Goal: Check status: Check status

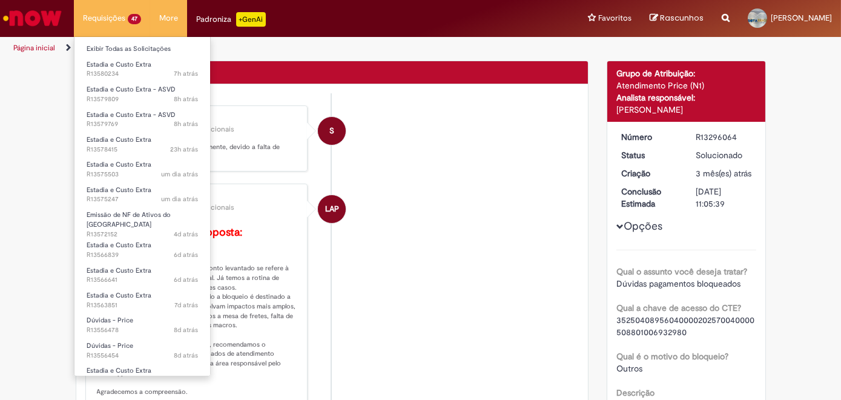
click at [103, 21] on li "Requisições 47 Exibir Todas as Solicitações Estadia e Custo Extra 7h atrás 7 ho…" at bounding box center [112, 18] width 76 height 36
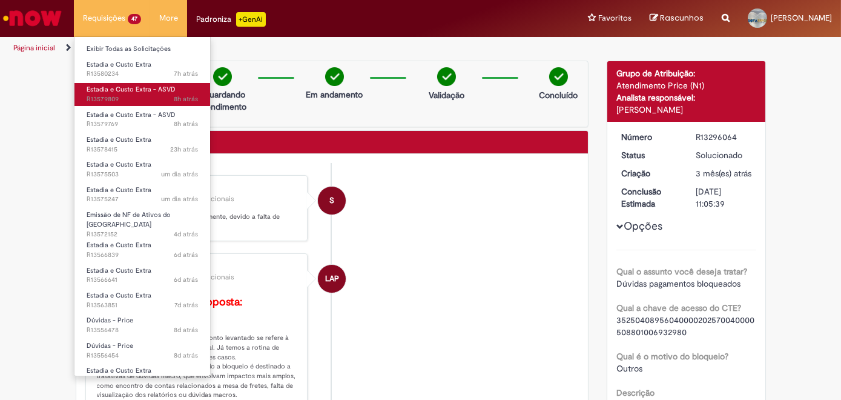
click at [98, 95] on span "8h atrás 8 horas atrás R13579809" at bounding box center [142, 99] width 111 height 10
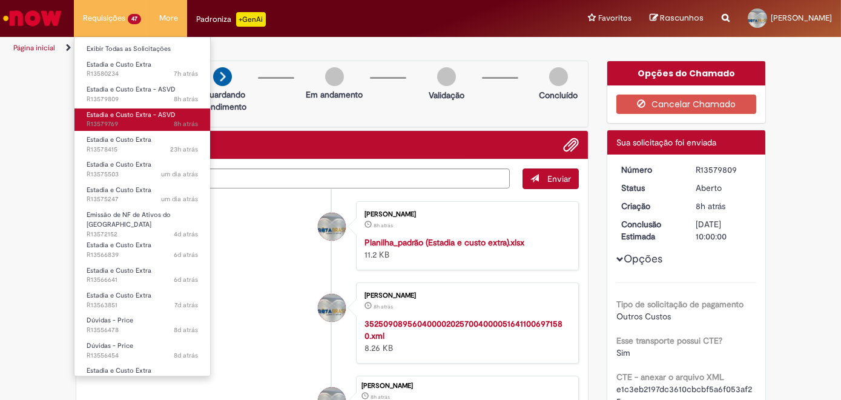
click at [105, 125] on span "8h atrás 8 horas atrás R13579769" at bounding box center [142, 124] width 111 height 10
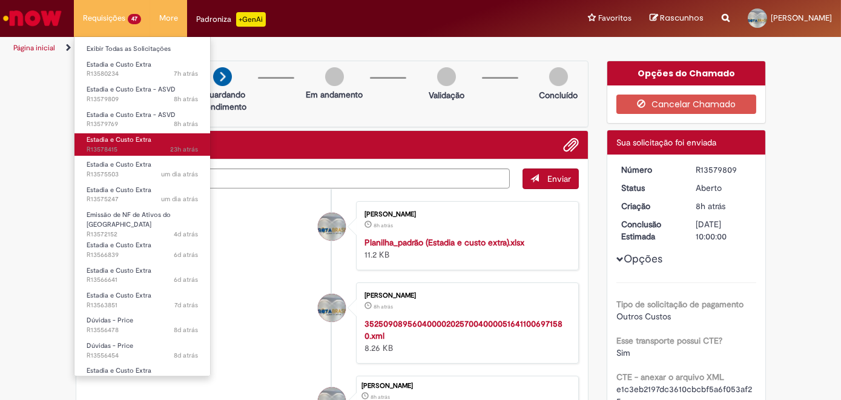
click at [102, 141] on span "Estadia e Custo Extra" at bounding box center [119, 139] width 65 height 9
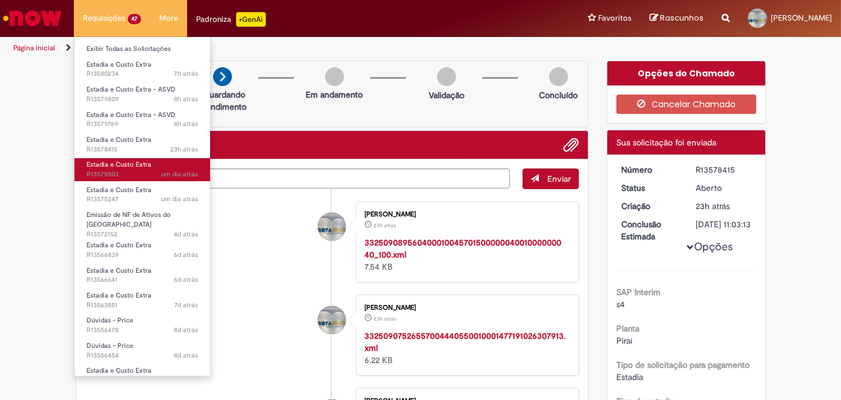
click at [92, 163] on span "Estadia e Custo Extra" at bounding box center [119, 164] width 65 height 9
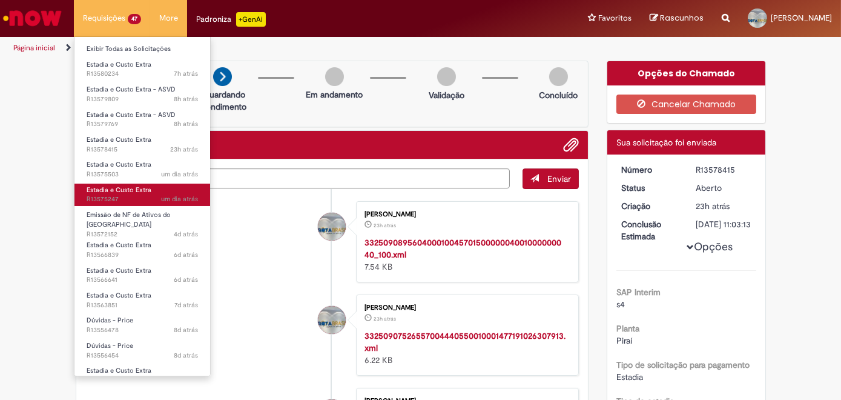
click at [102, 190] on span "Estadia e Custo Extra" at bounding box center [119, 189] width 65 height 9
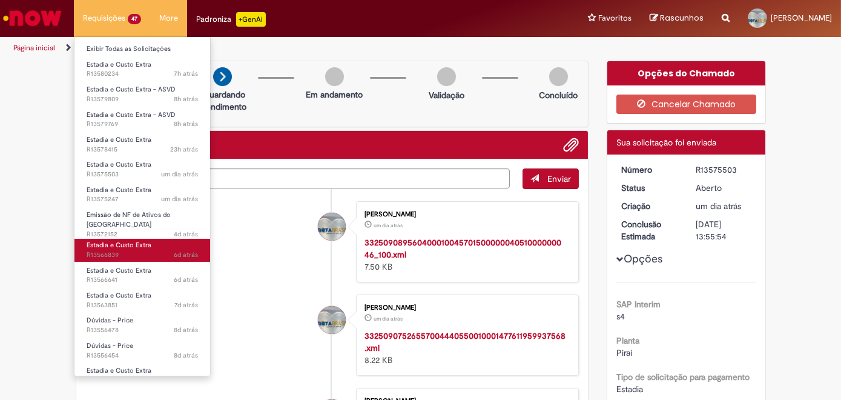
click at [102, 240] on span "Estadia e Custo Extra" at bounding box center [119, 244] width 65 height 9
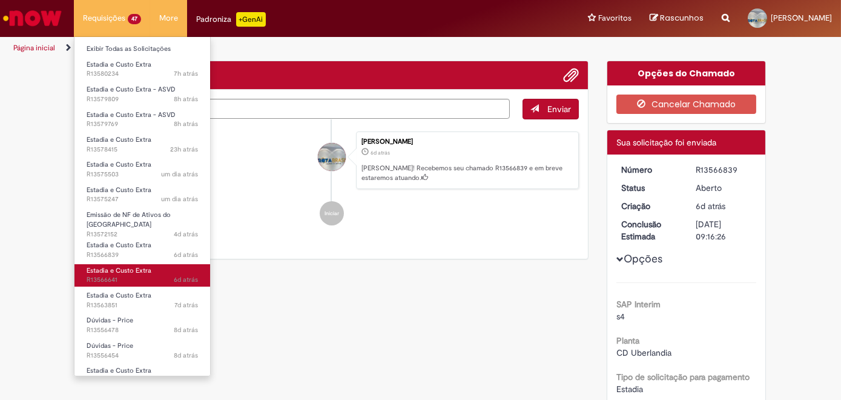
click at [97, 266] on span "Estadia e Custo Extra" at bounding box center [119, 270] width 65 height 9
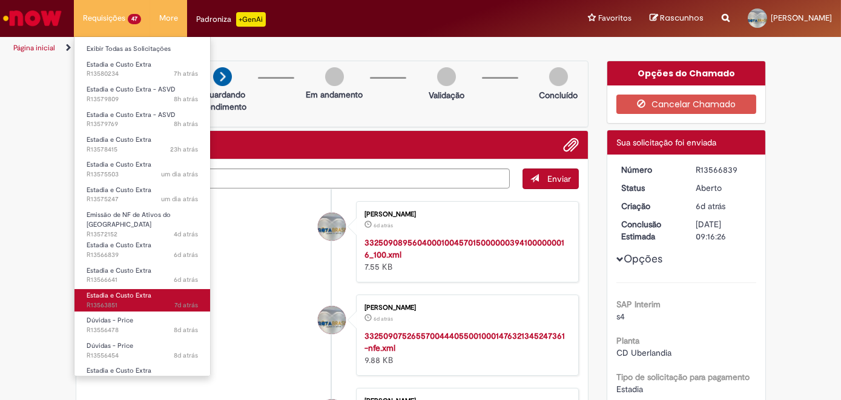
click at [95, 300] on span "7d atrás 7 dias atrás R13563851" at bounding box center [142, 305] width 111 height 10
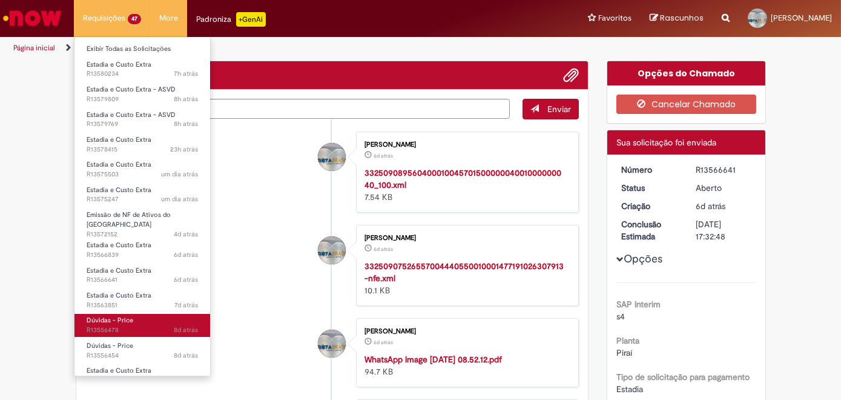
click at [97, 319] on link "Dúvidas - Price 8d atrás 8 dias atrás R13556478" at bounding box center [142, 325] width 136 height 22
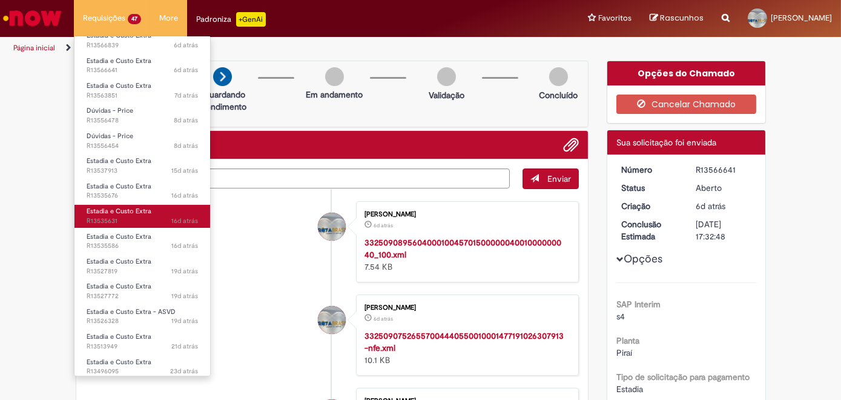
scroll to position [220, 0]
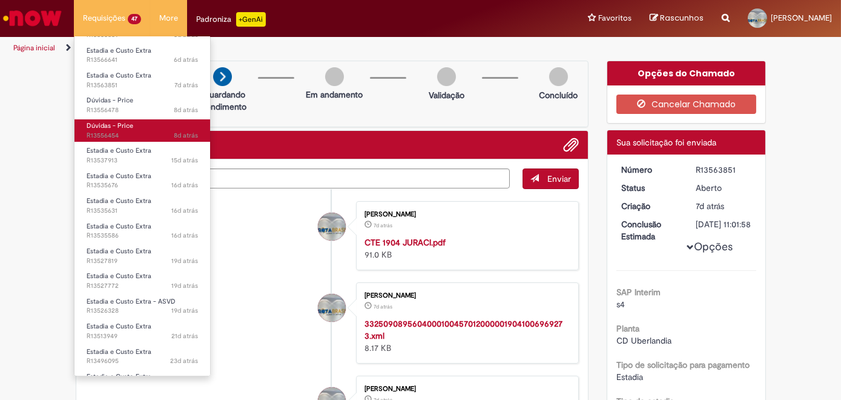
click at [103, 131] on span "8d atrás 8 dias atrás R13556454" at bounding box center [142, 136] width 111 height 10
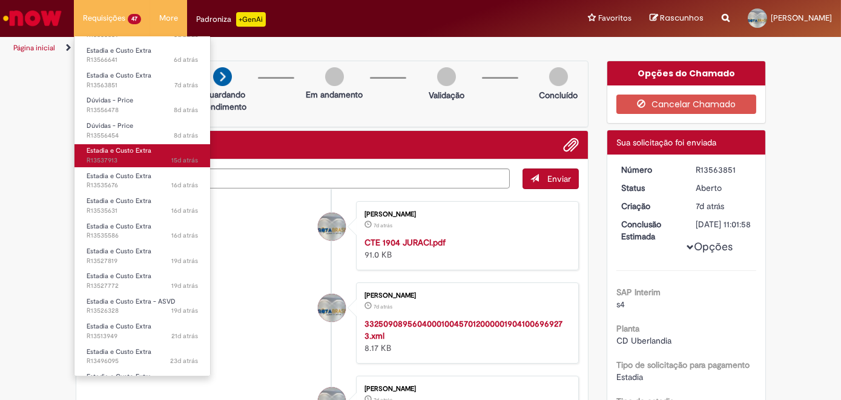
click at [103, 156] on span "15d atrás 15 dias atrás R13537913" at bounding box center [142, 161] width 111 height 10
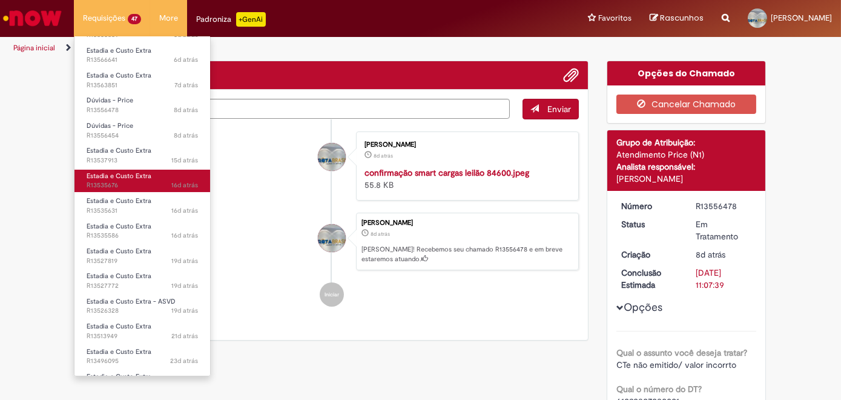
click at [102, 180] on span "16d atrás 16 dias atrás R13535676" at bounding box center [142, 185] width 111 height 10
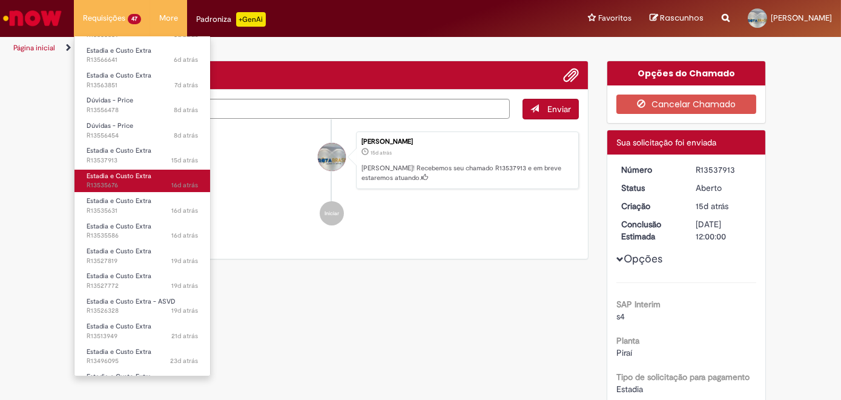
click at [102, 180] on span "16d atrás 16 dias atrás R13535676" at bounding box center [142, 185] width 111 height 10
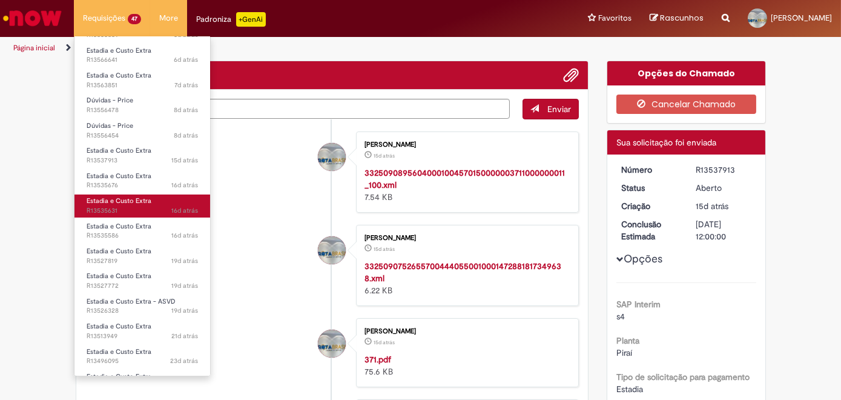
click at [95, 198] on span "Estadia e Custo Extra" at bounding box center [119, 200] width 65 height 9
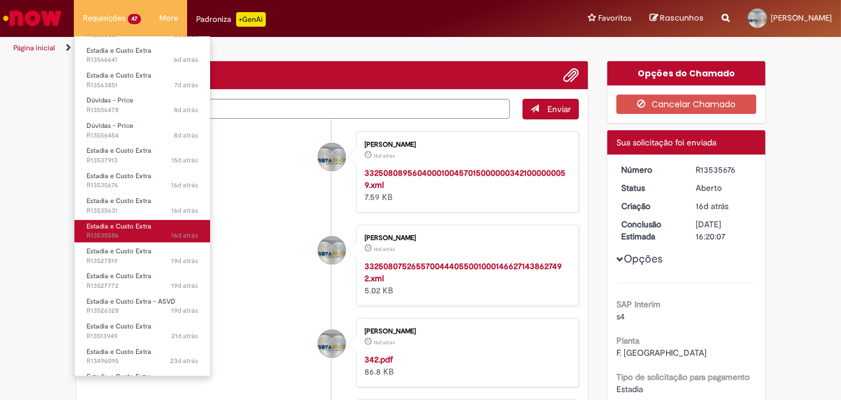
click at [98, 222] on span "Estadia e Custo Extra" at bounding box center [119, 226] width 65 height 9
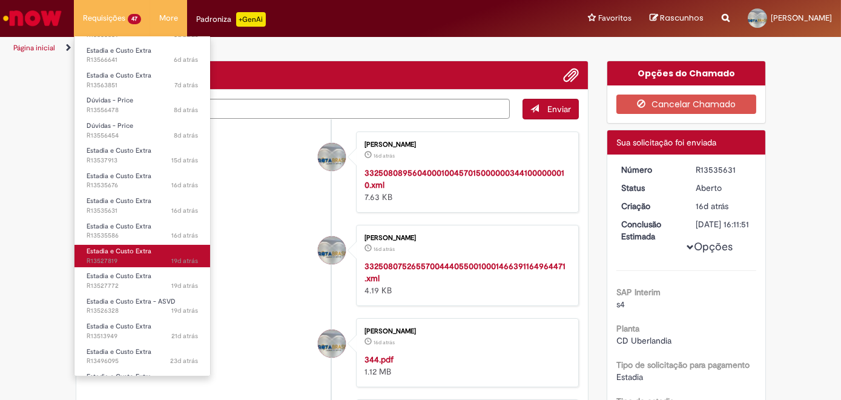
click at [108, 246] on span "Estadia e Custo Extra" at bounding box center [119, 250] width 65 height 9
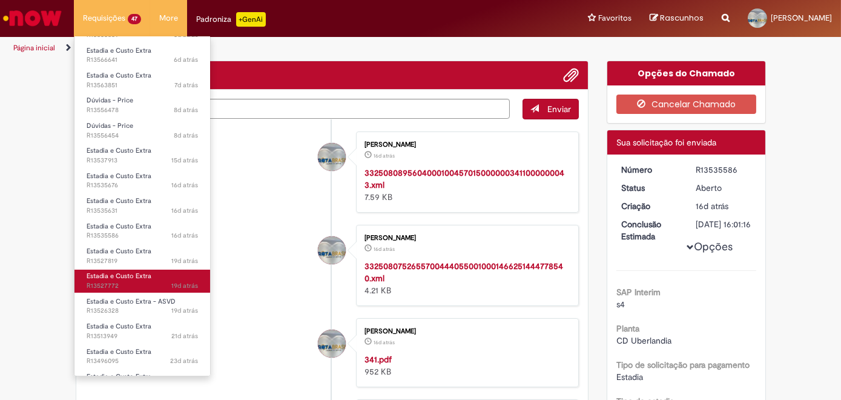
click at [139, 274] on span "Estadia e Custo Extra" at bounding box center [119, 275] width 65 height 9
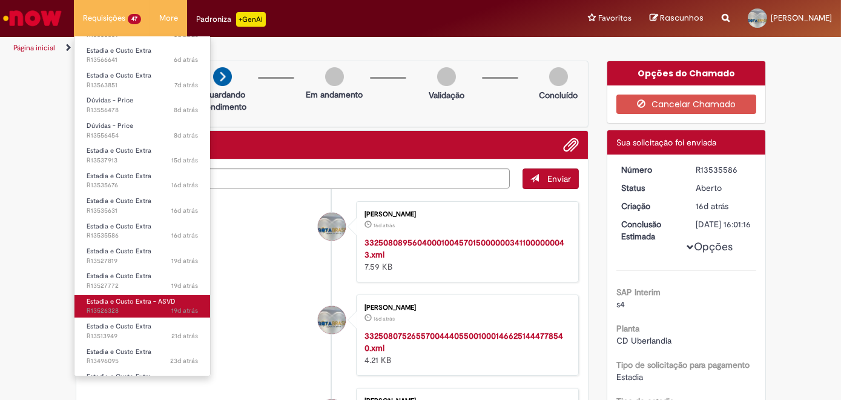
click at [116, 306] on span "19d atrás 19 dias atrás R13526328" at bounding box center [142, 311] width 111 height 10
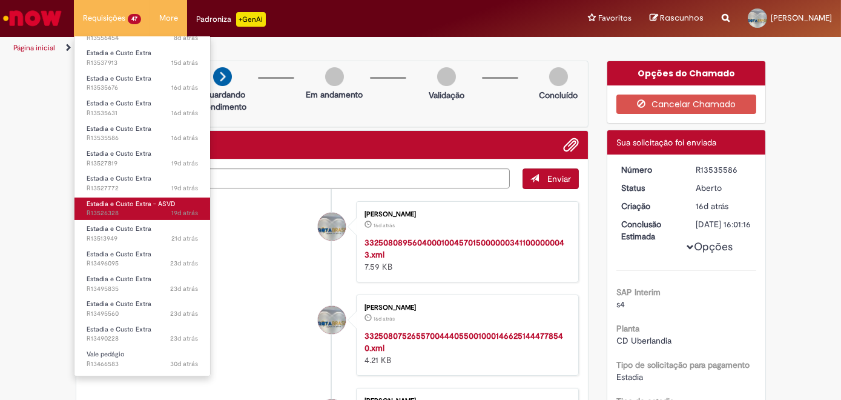
scroll to position [330, 0]
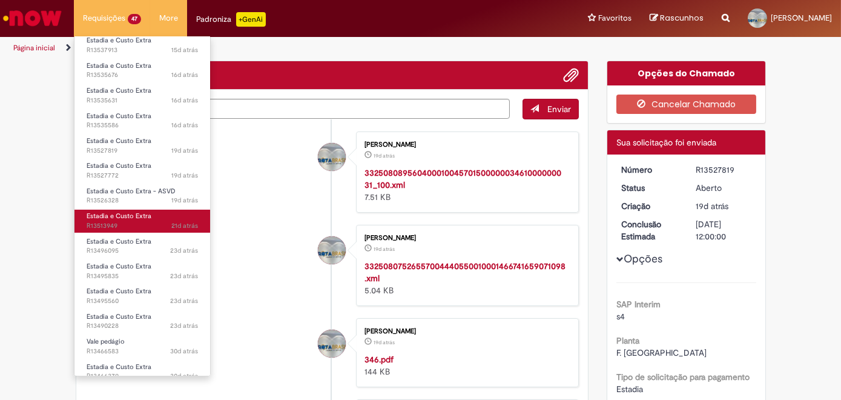
click at [102, 211] on span "Estadia e Custo Extra" at bounding box center [119, 215] width 65 height 9
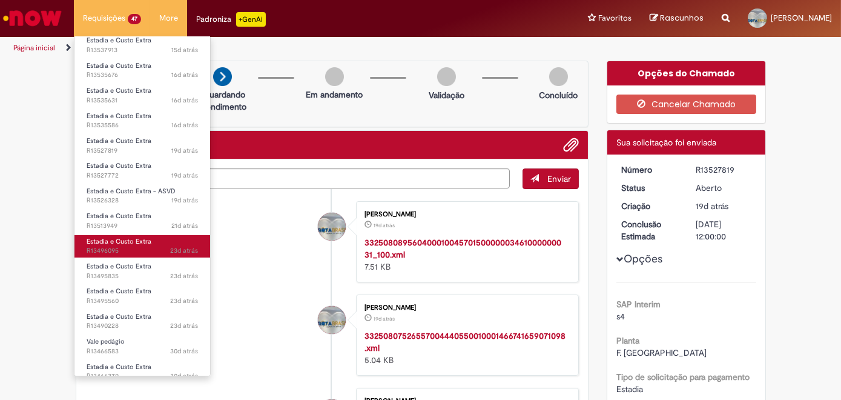
click at [104, 246] on span "23d atrás 23 dias atrás R13496095" at bounding box center [142, 251] width 111 height 10
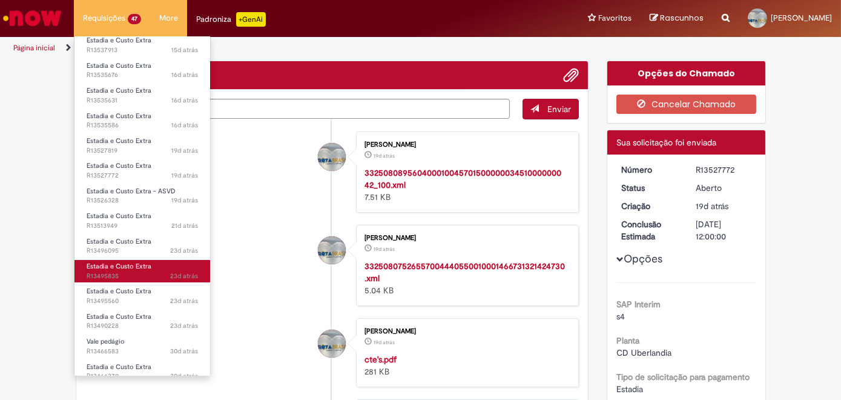
click at [101, 271] on span "23d atrás 23 dias atrás R13495835" at bounding box center [142, 276] width 111 height 10
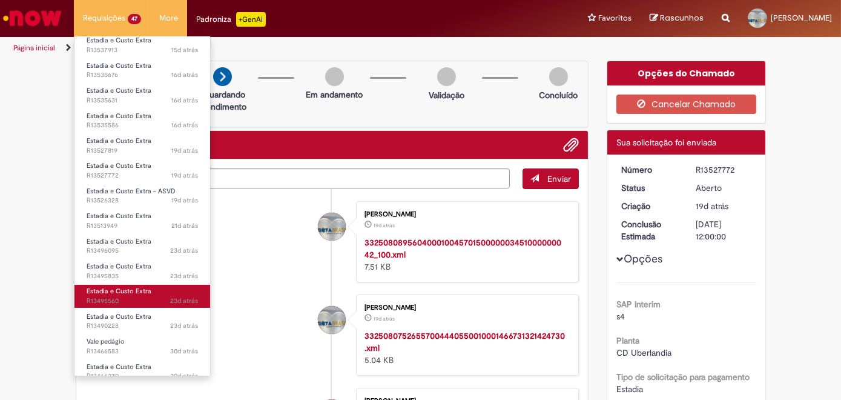
click at [103, 296] on span "23d atrás 23 dias atrás R13495560" at bounding box center [142, 301] width 111 height 10
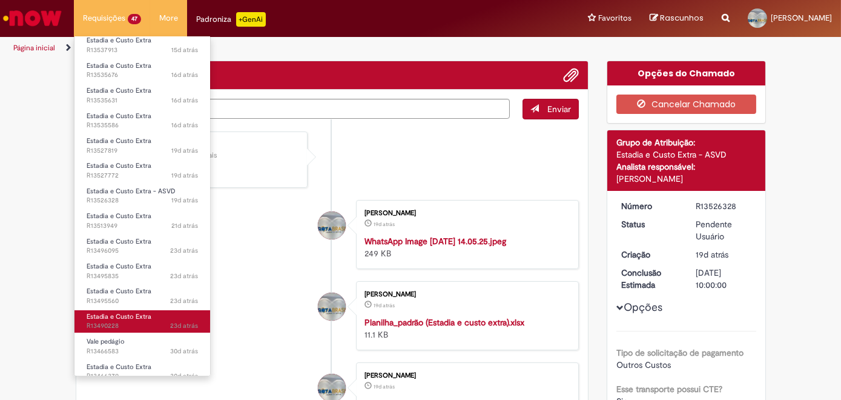
click at [114, 312] on span "Estadia e Custo Extra" at bounding box center [119, 316] width 65 height 9
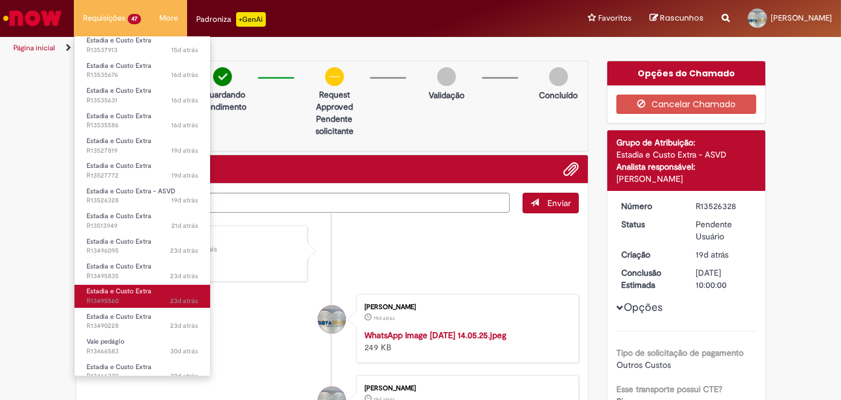
click at [112, 296] on span "23d atrás 23 dias atrás R13495560" at bounding box center [142, 301] width 111 height 10
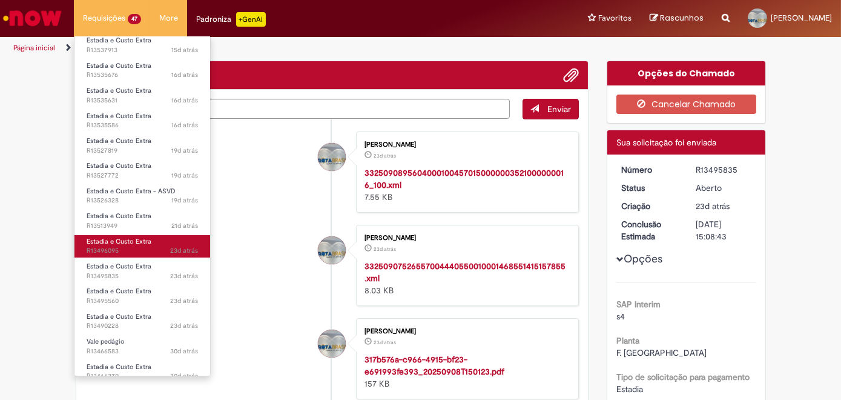
click at [139, 246] on span "23d atrás 23 dias atrás R13496095" at bounding box center [142, 251] width 111 height 10
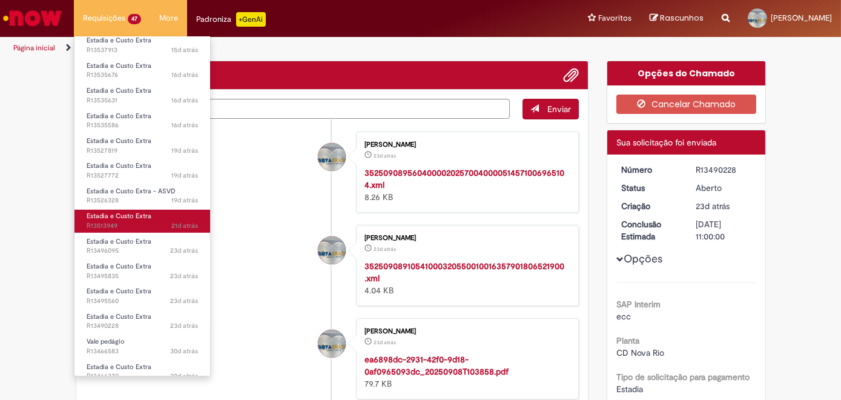
click at [133, 214] on link "Estadia e Custo Extra 21d atrás 21 dias atrás R13513949" at bounding box center [142, 220] width 136 height 22
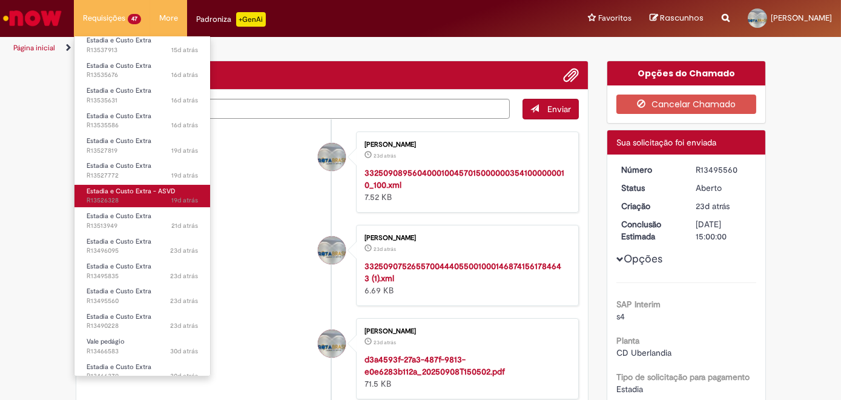
click at [127, 189] on span "Estadia e Custo Extra - ASVD" at bounding box center [131, 190] width 89 height 9
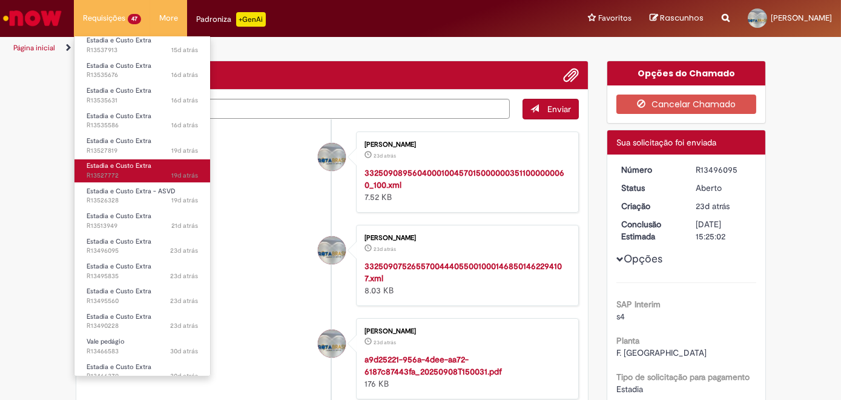
click at [114, 163] on span "Estadia e Custo Extra" at bounding box center [119, 165] width 65 height 9
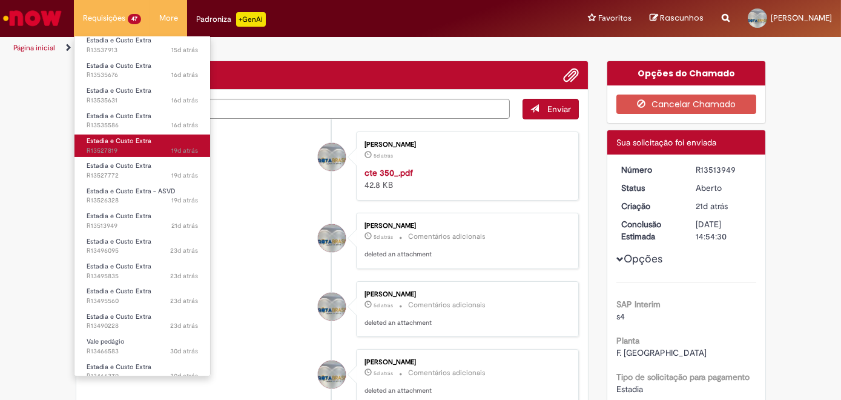
click at [108, 147] on span "19d atrás 19 dias atrás R13527819" at bounding box center [142, 151] width 111 height 10
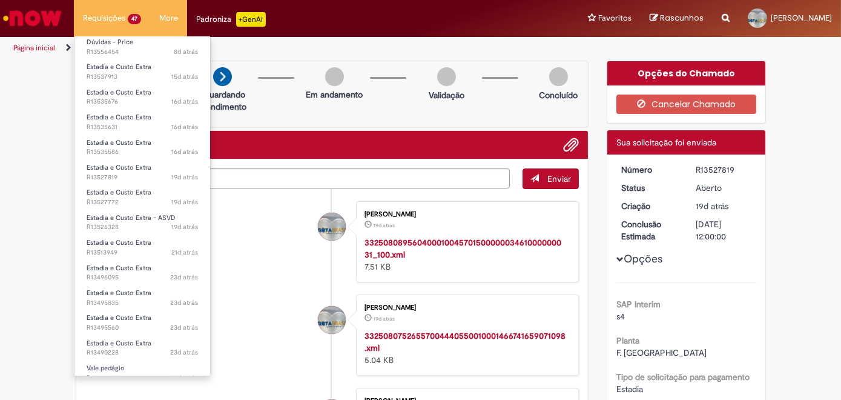
scroll to position [298, 0]
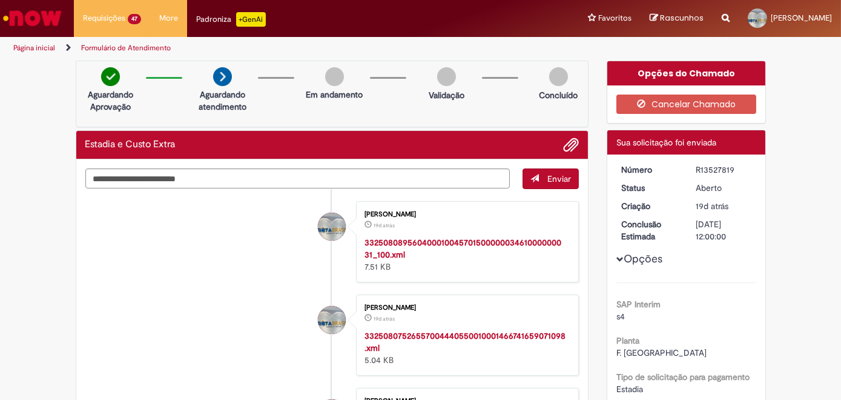
drag, startPoint x: 211, startPoint y: 218, endPoint x: 212, endPoint y: 197, distance: 21.3
click at [212, 213] on li "[PERSON_NAME] 19d atrás 19 dias atrás 33250808956040001004570150000003461000000…" at bounding box center [332, 241] width 494 height 81
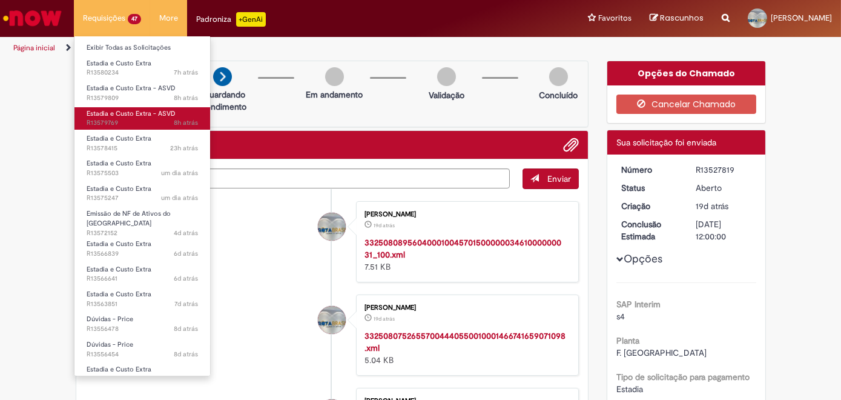
scroll to position [0, 0]
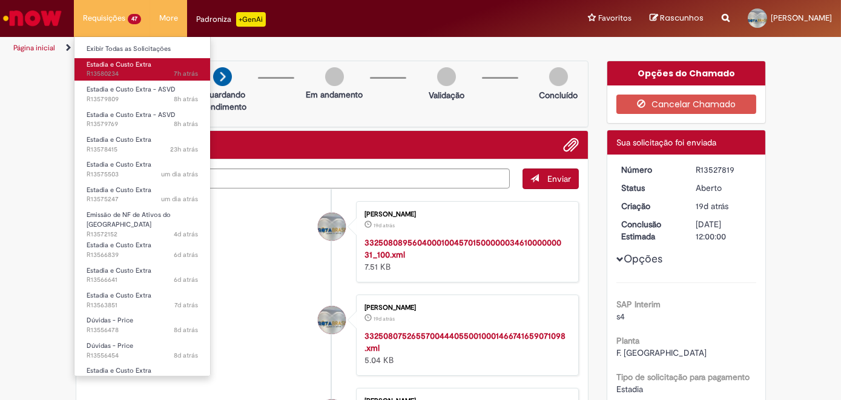
click at [153, 68] on link "Estadia e Custo Extra 7h atrás 7 horas atrás R13580234" at bounding box center [142, 69] width 136 height 22
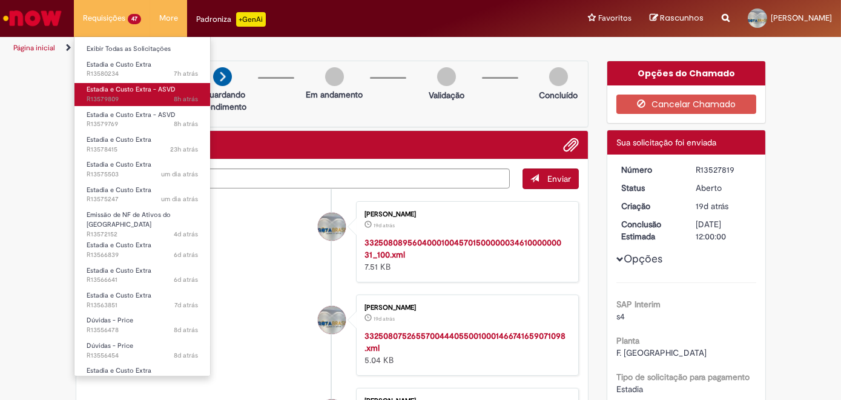
click at [140, 90] on span "Estadia e Custo Extra - ASVD" at bounding box center [131, 89] width 89 height 9
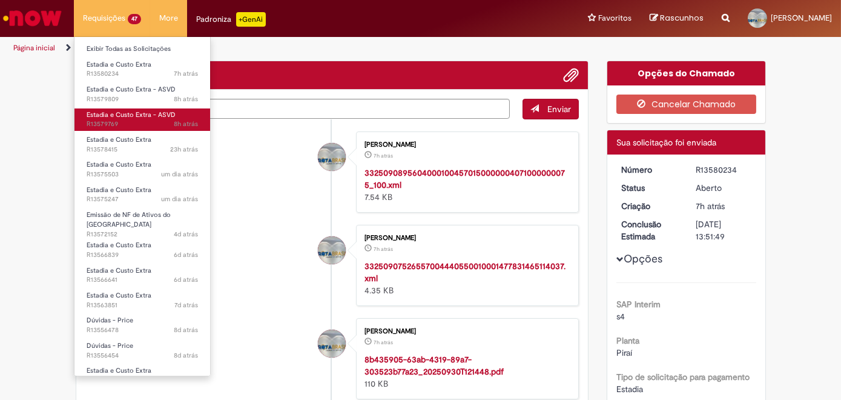
click at [119, 118] on span "Estadia e Custo Extra - ASVD" at bounding box center [131, 114] width 89 height 9
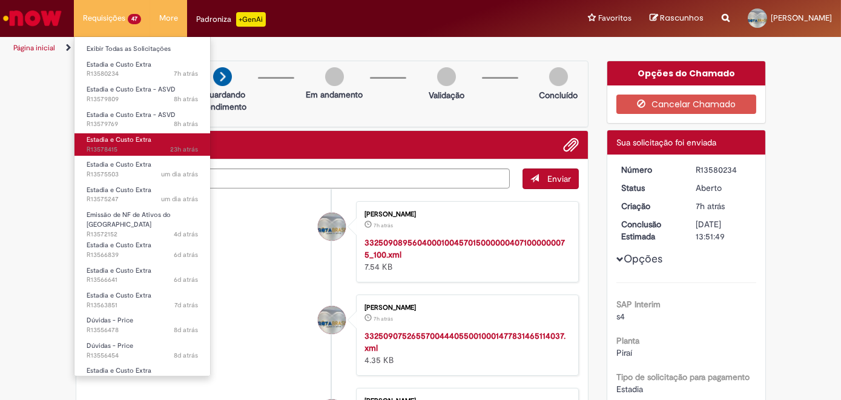
click at [119, 150] on span "23h atrás 23 horas atrás R13578415" at bounding box center [142, 150] width 111 height 10
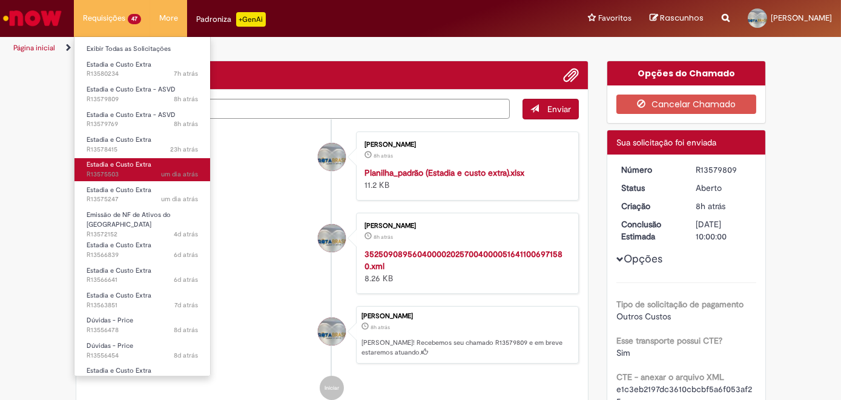
click at [119, 170] on span "um dia atrás um dia atrás R13575503" at bounding box center [142, 174] width 111 height 10
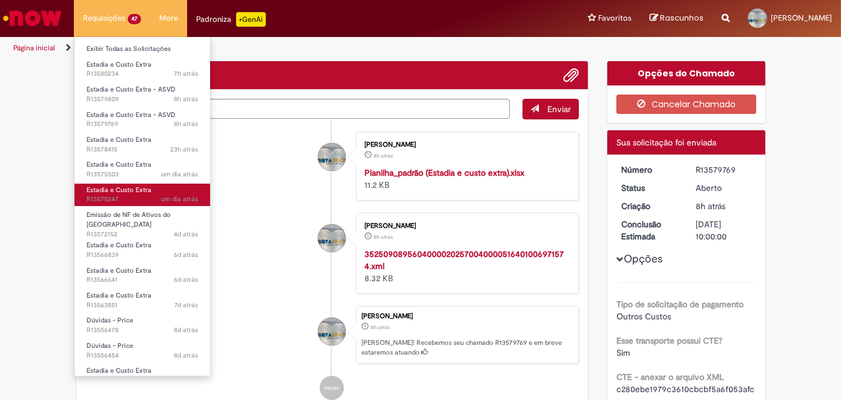
click at [114, 202] on span "um dia atrás um dia atrás R13575247" at bounding box center [142, 199] width 111 height 10
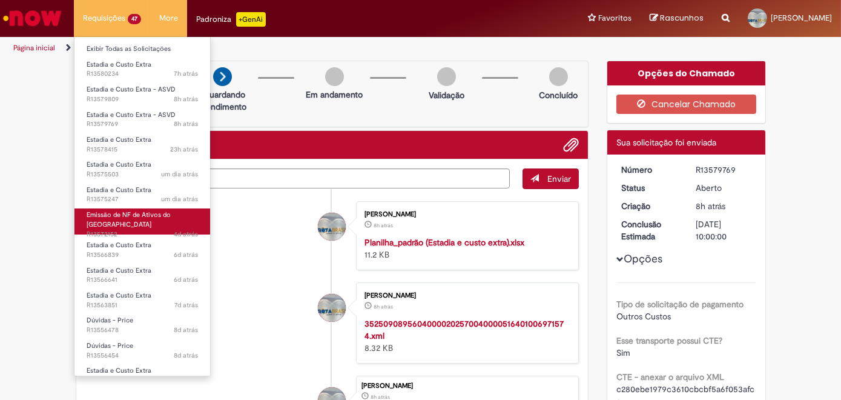
click at [125, 229] on span "4d atrás 4 dias atrás R13572152" at bounding box center [142, 234] width 111 height 10
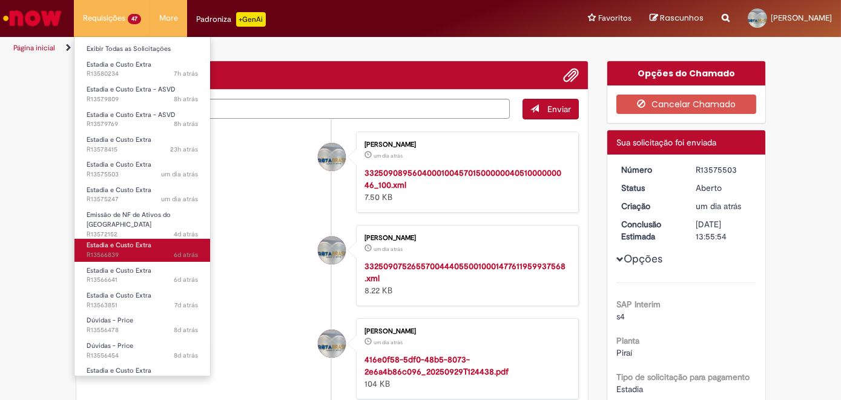
click at [108, 240] on span "Estadia e Custo Extra" at bounding box center [119, 244] width 65 height 9
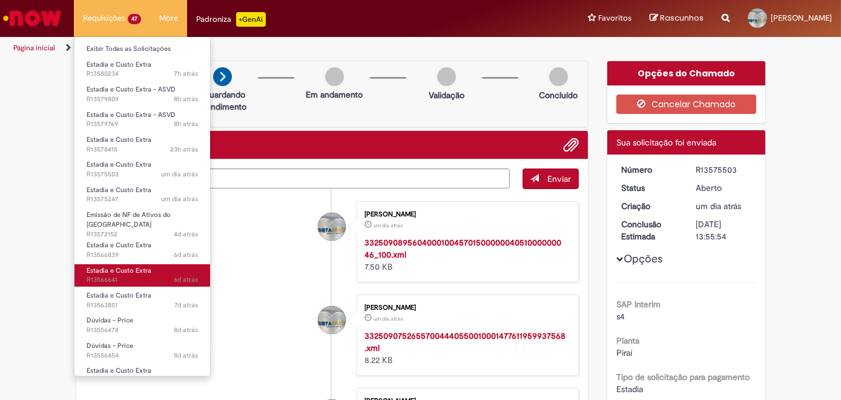
click at [105, 275] on span "6d atrás 6 dias atrás R13566641" at bounding box center [142, 280] width 111 height 10
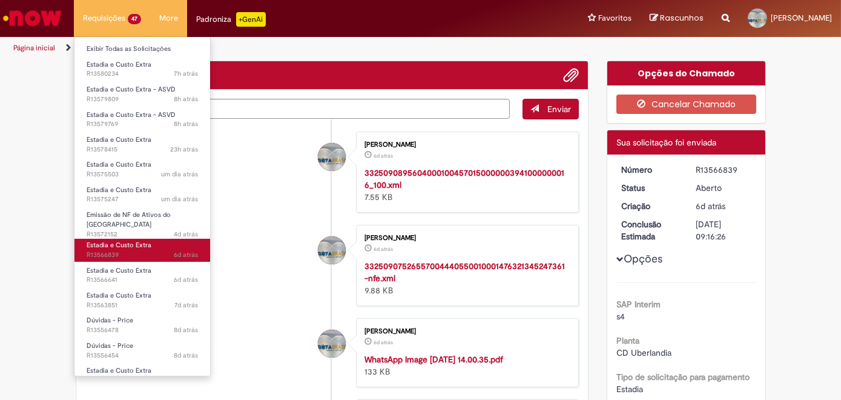
click at [113, 250] on span "6d atrás 6 dias atrás R13566839" at bounding box center [142, 255] width 111 height 10
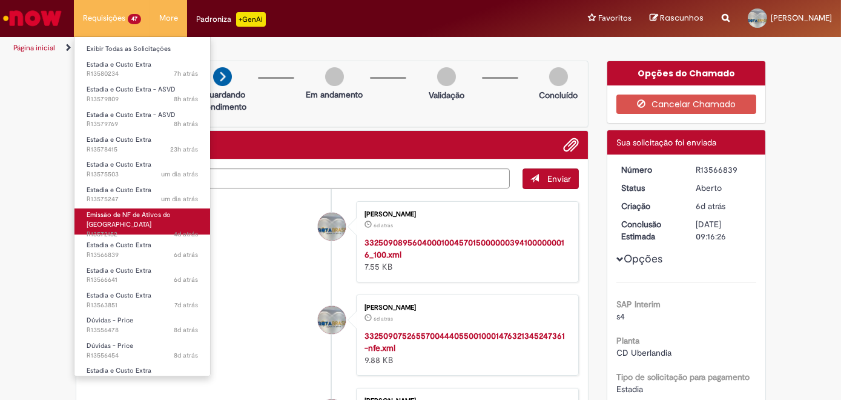
click at [112, 217] on span "Emissão de NF de Ativos do [GEOGRAPHIC_DATA]" at bounding box center [129, 219] width 84 height 19
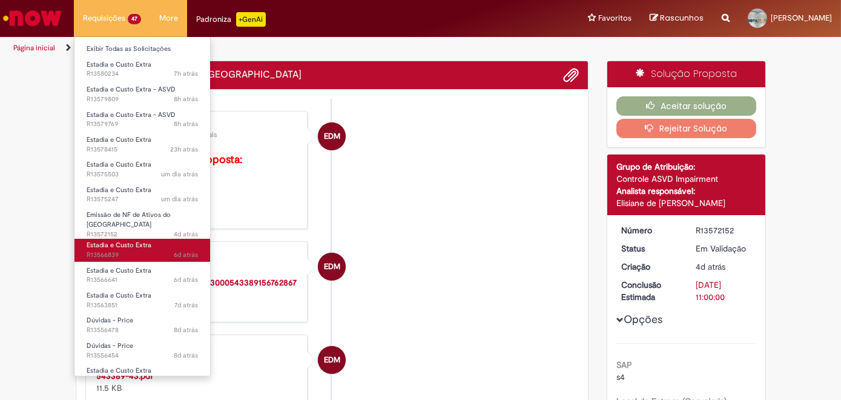
click at [109, 240] on span "Estadia e Custo Extra" at bounding box center [119, 244] width 65 height 9
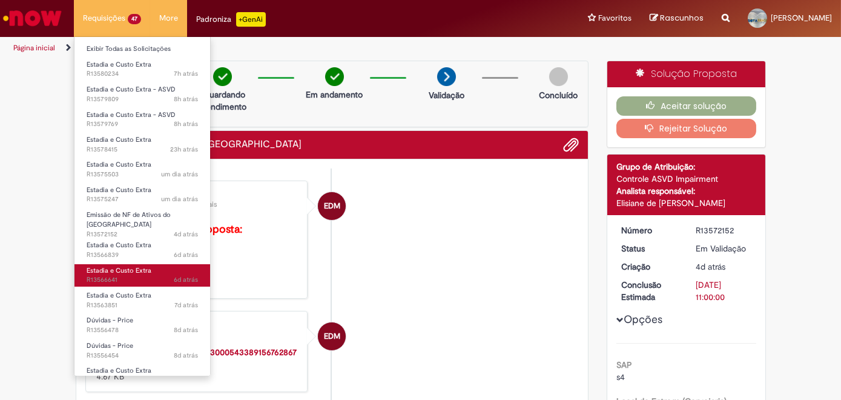
click at [109, 267] on span "Estadia e Custo Extra" at bounding box center [119, 270] width 65 height 9
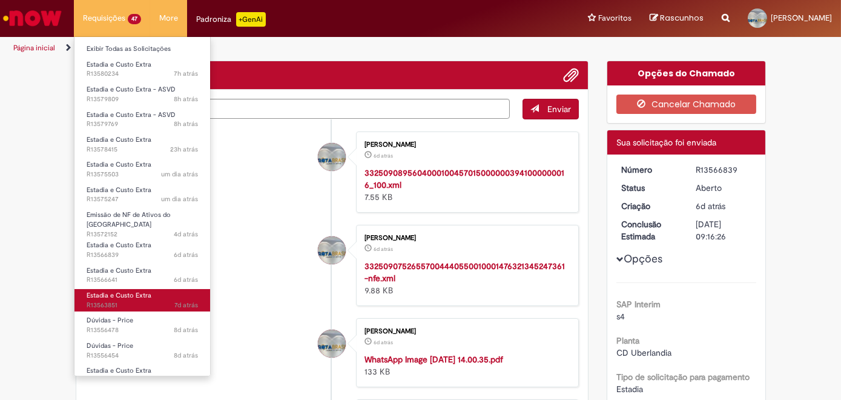
click at [116, 291] on span "Estadia e Custo Extra" at bounding box center [119, 295] width 65 height 9
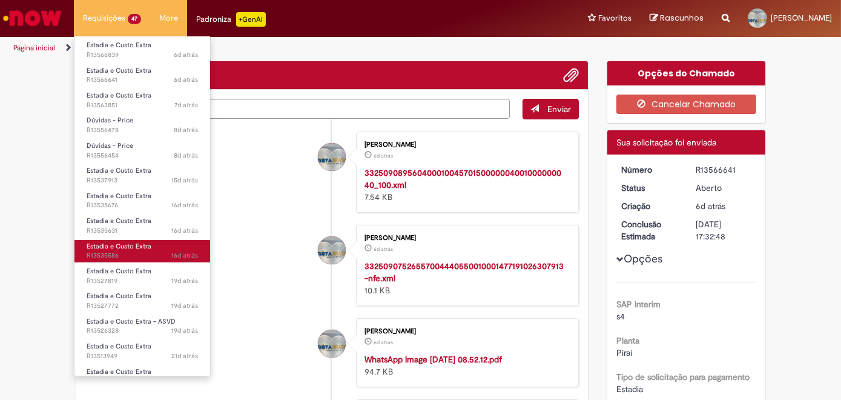
scroll to position [220, 0]
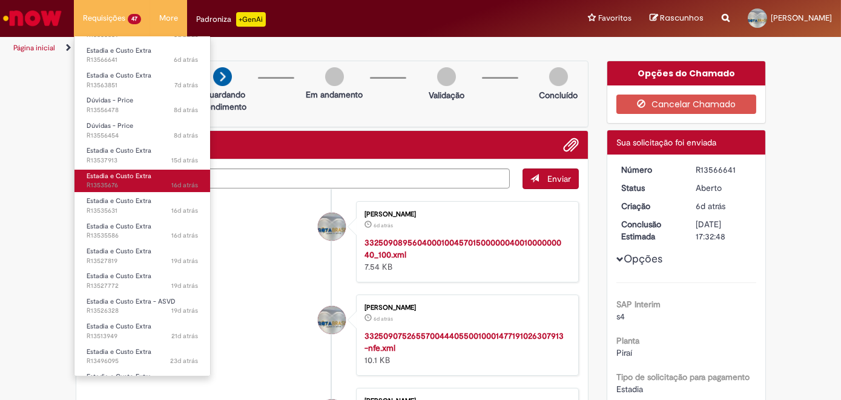
click at [116, 172] on span "Estadia e Custo Extra" at bounding box center [119, 175] width 65 height 9
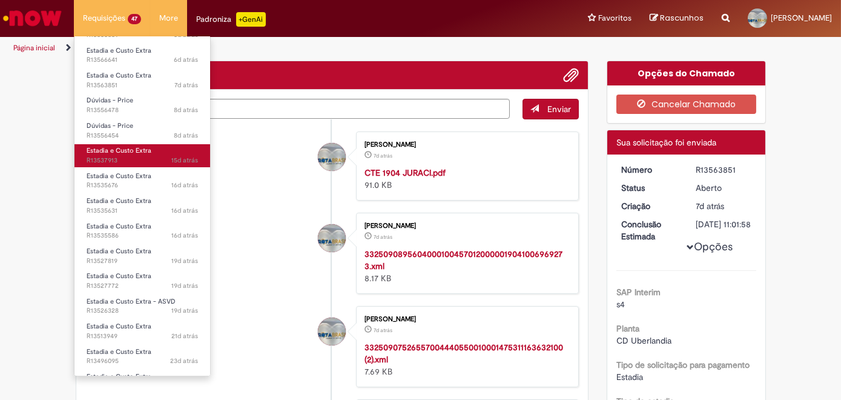
click at [127, 146] on span "Estadia e Custo Extra" at bounding box center [119, 150] width 65 height 9
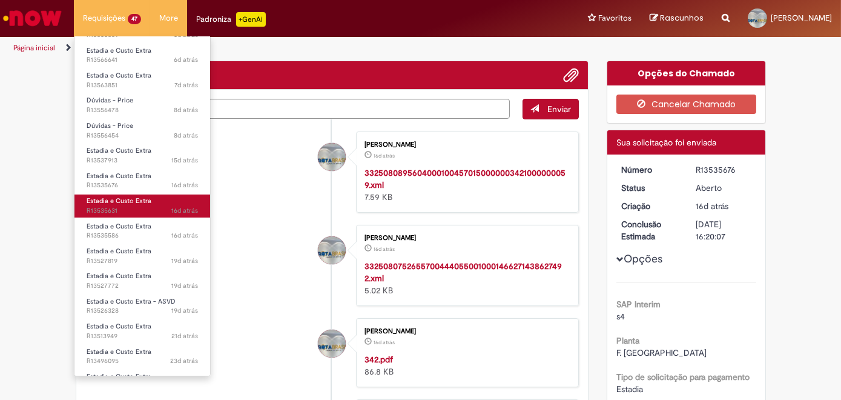
click at [116, 206] on span "16d atrás 16 dias atrás R13535631" at bounding box center [142, 211] width 111 height 10
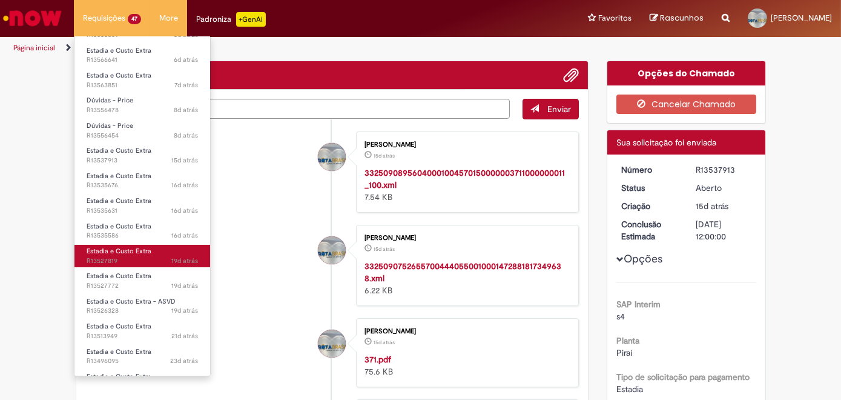
click at [101, 256] on span "19d atrás 19 dias atrás R13527819" at bounding box center [142, 261] width 111 height 10
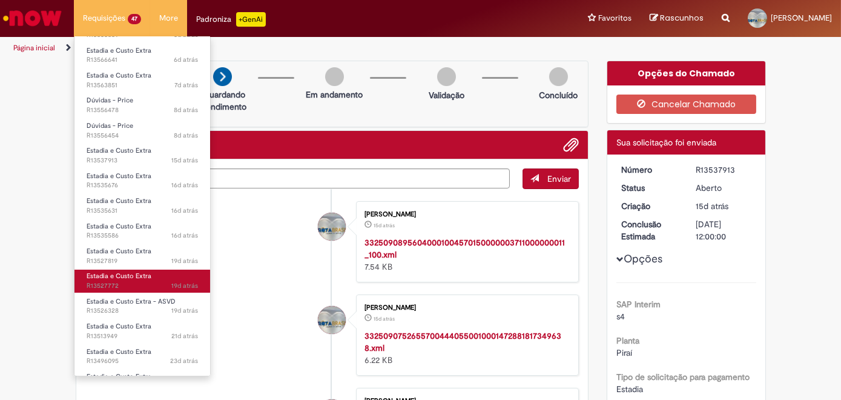
click at [100, 281] on span "19d atrás 19 dias atrás R13527772" at bounding box center [142, 286] width 111 height 10
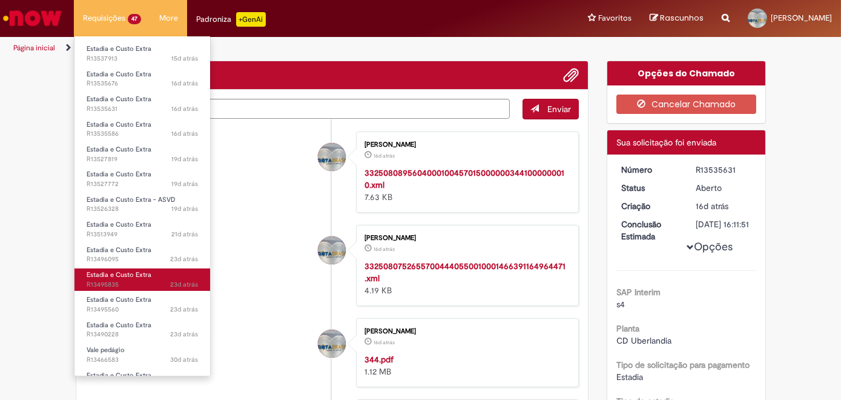
scroll to position [330, 0]
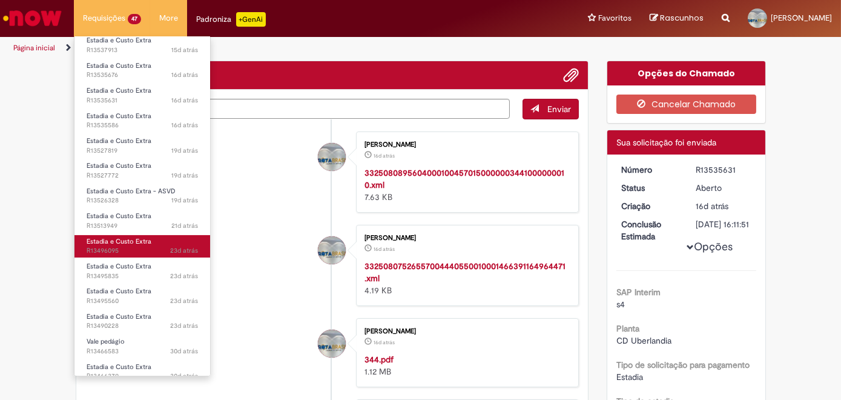
click at [110, 237] on span "Estadia e Custo Extra" at bounding box center [119, 241] width 65 height 9
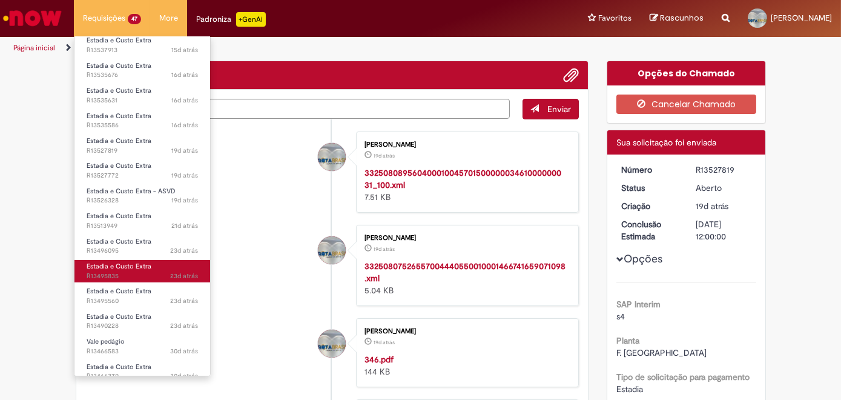
click at [102, 271] on span "23d atrás 23 dias atrás R13495835" at bounding box center [142, 276] width 111 height 10
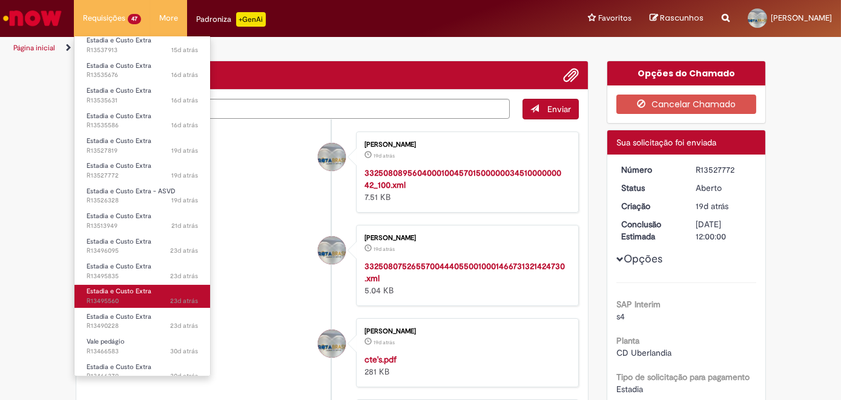
click at [100, 296] on span "23d atrás 23 dias atrás R13495560" at bounding box center [142, 301] width 111 height 10
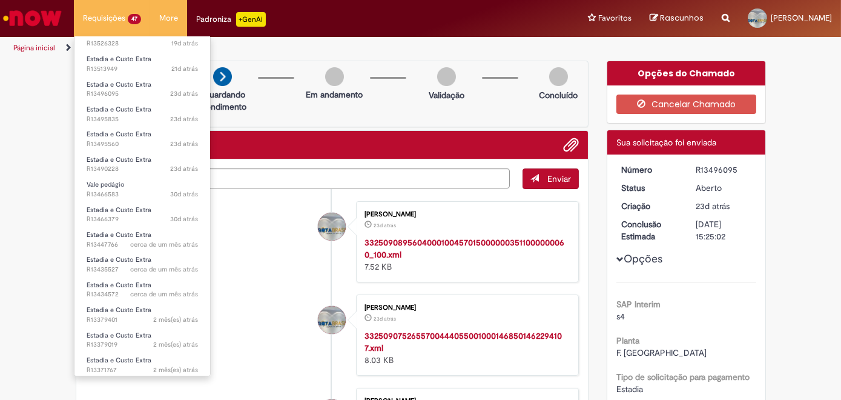
scroll to position [495, 0]
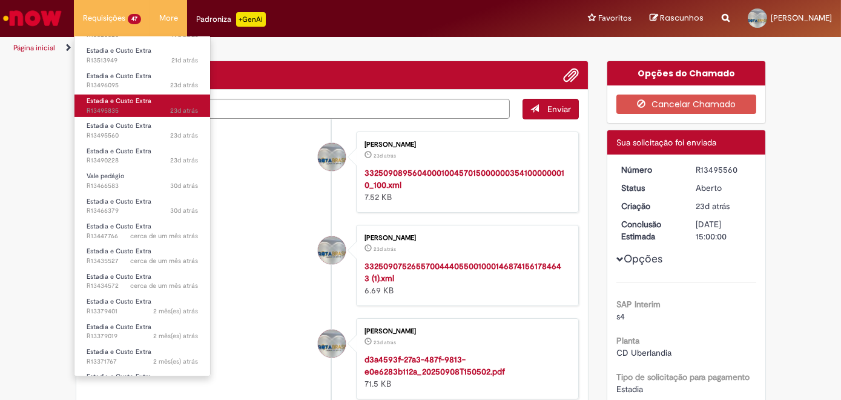
click at [121, 100] on link "Estadia e Custo Extra 23d atrás 23 dias atrás R13495835" at bounding box center [142, 105] width 136 height 22
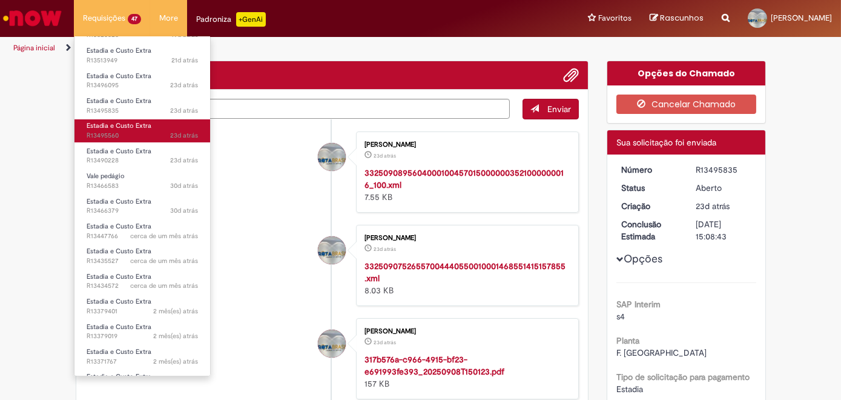
click at [120, 122] on span "Estadia e Custo Extra" at bounding box center [119, 125] width 65 height 9
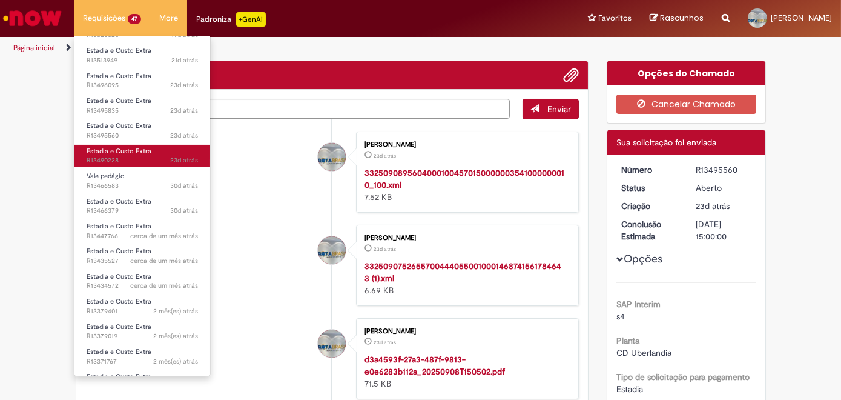
click at [110, 156] on span "23d atrás 23 dias atrás R13490228" at bounding box center [142, 161] width 111 height 10
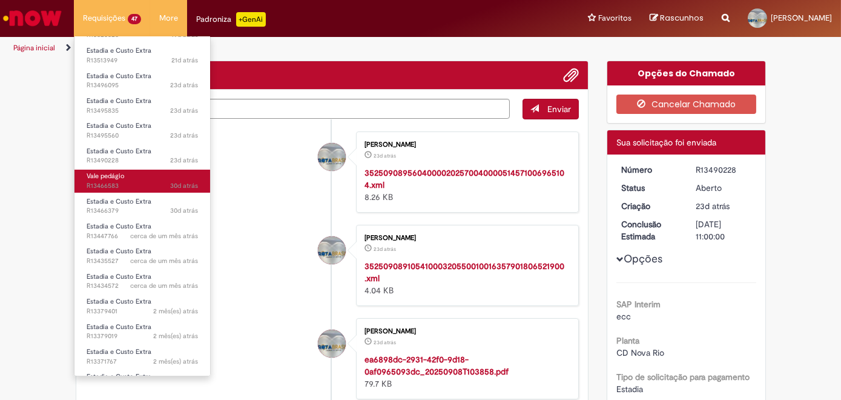
click at [103, 173] on span "Vale pedágio" at bounding box center [106, 175] width 38 height 9
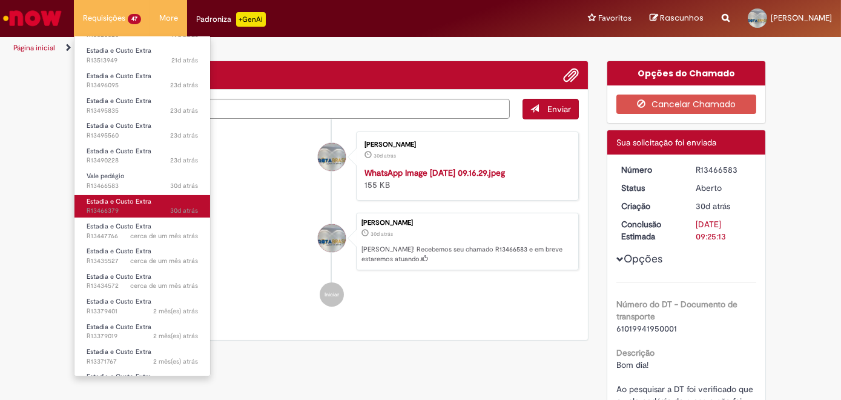
click at [108, 197] on span "Estadia e Custo Extra" at bounding box center [119, 201] width 65 height 9
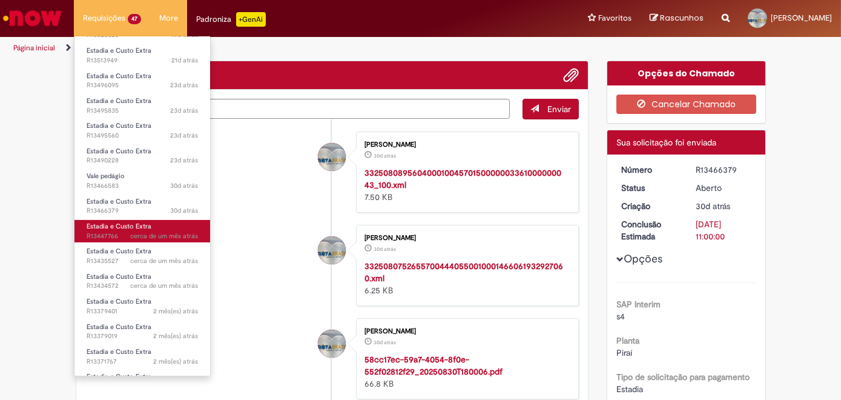
click at [116, 222] on span "Estadia e Custo Extra" at bounding box center [119, 226] width 65 height 9
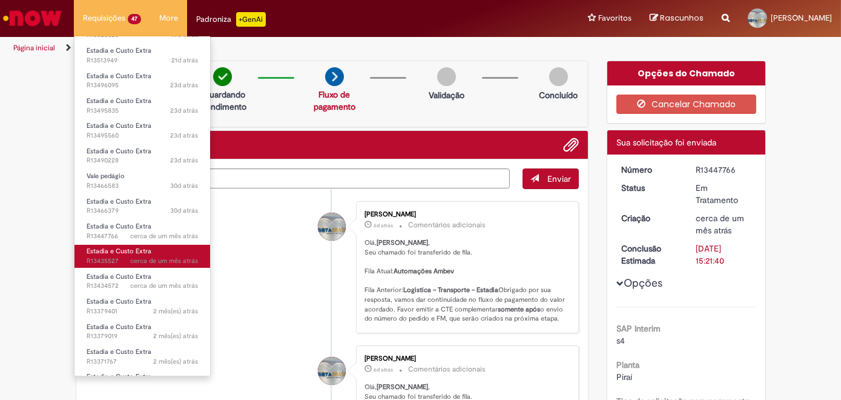
click at [116, 249] on span "Estadia e Custo Extra" at bounding box center [119, 250] width 65 height 9
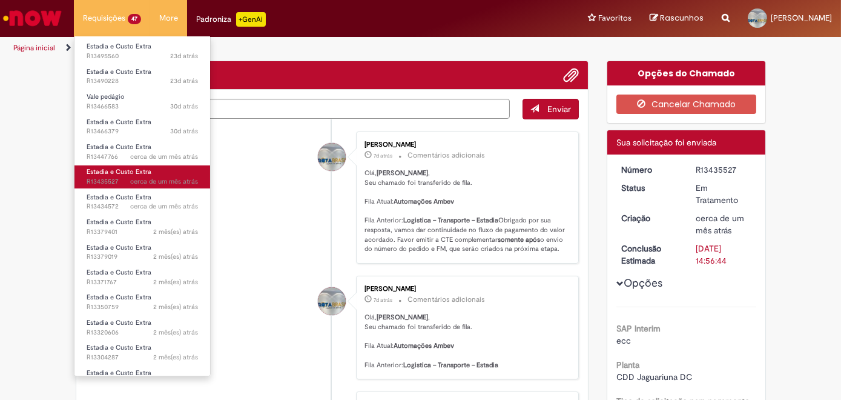
scroll to position [605, 0]
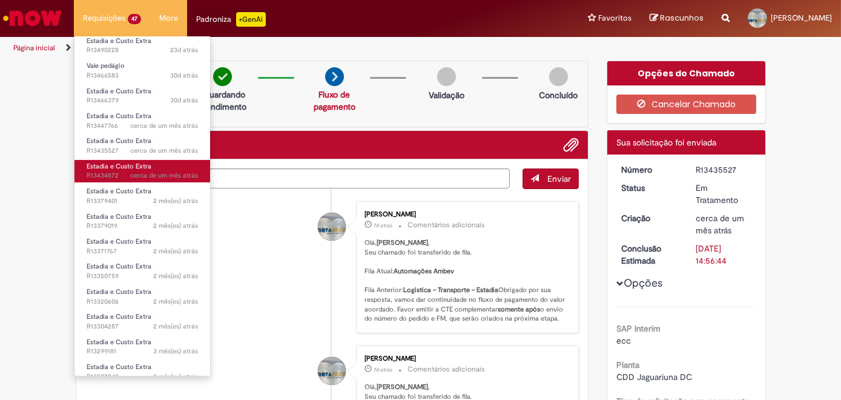
click at [114, 171] on span "cerca de um mês atrás cerca de um mês atrás R13434572" at bounding box center [142, 176] width 111 height 10
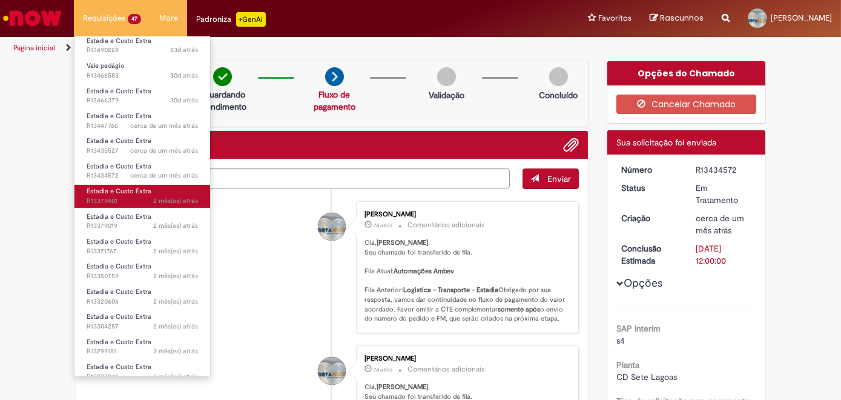
click at [108, 190] on link "Estadia e Custo Extra 2 mês(es) atrás 2 meses atrás R13379401" at bounding box center [142, 196] width 136 height 22
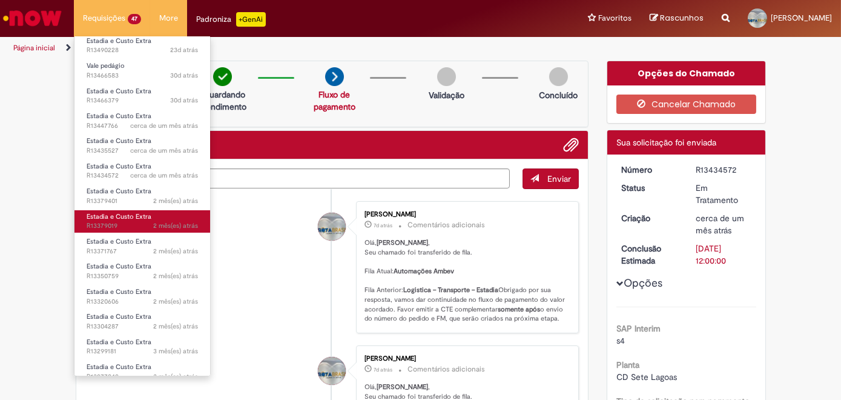
click at [109, 215] on link "Estadia e Custo Extra 2 mês(es) atrás 2 meses atrás R13379019" at bounding box center [142, 221] width 136 height 22
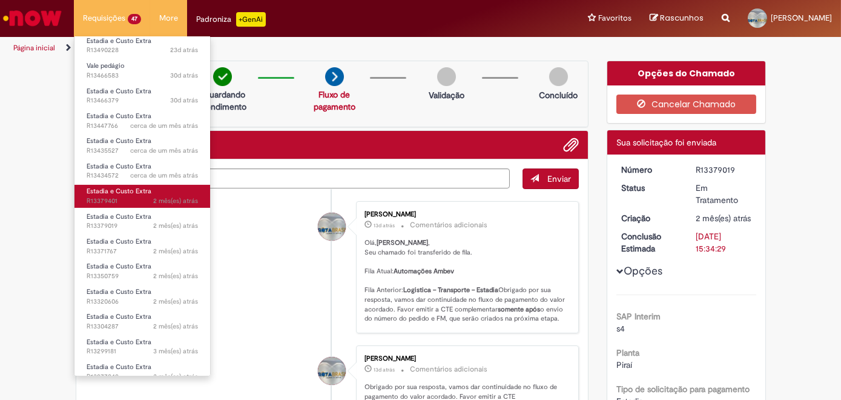
click at [119, 196] on span "2 mês(es) atrás 2 meses atrás R13379401" at bounding box center [142, 201] width 111 height 10
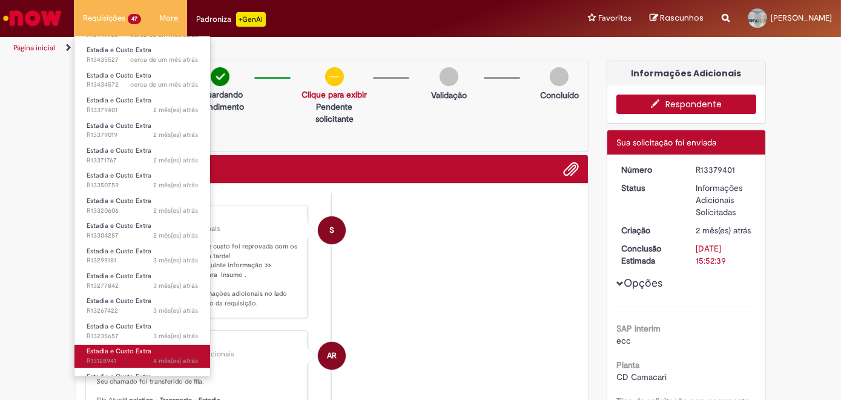
scroll to position [696, 0]
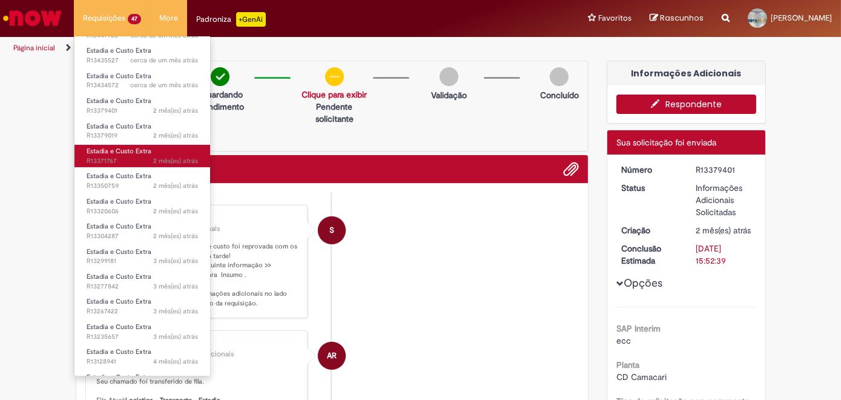
click at [115, 156] on span "2 mês(es) atrás 2 meses atrás R13371767" at bounding box center [142, 161] width 111 height 10
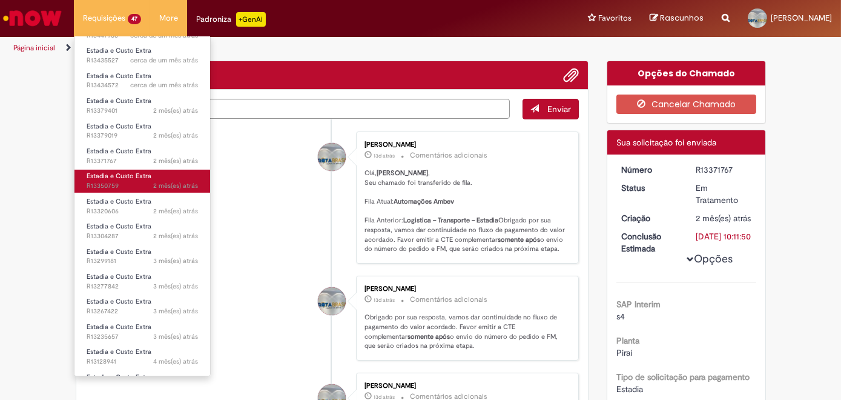
click at [113, 174] on span "Estadia e Custo Extra" at bounding box center [119, 175] width 65 height 9
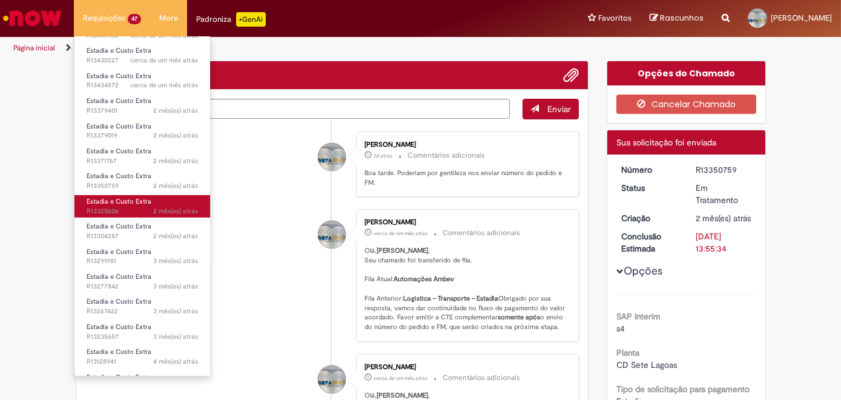
click at [107, 206] on span "2 mês(es) atrás 2 meses atrás R13320606" at bounding box center [142, 211] width 111 height 10
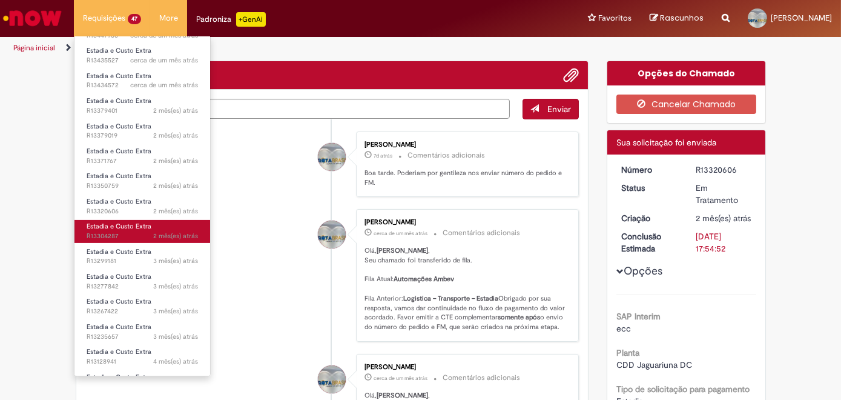
click at [99, 231] on span "2 mês(es) atrás 2 meses atrás R13304287" at bounding box center [142, 236] width 111 height 10
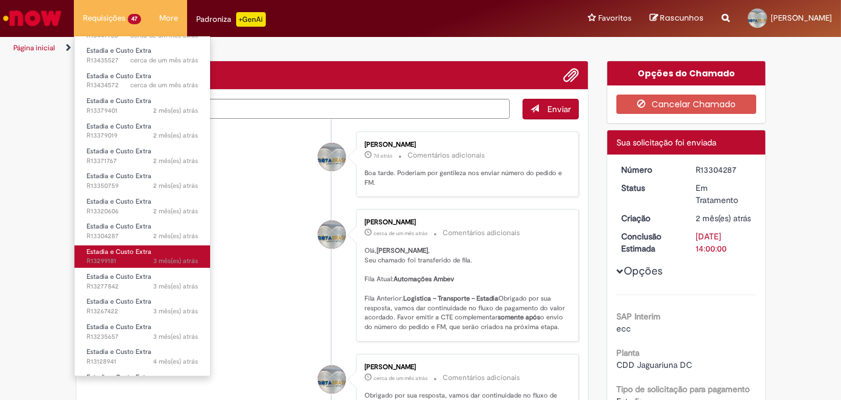
click at [100, 248] on span "Estadia e Custo Extra" at bounding box center [119, 251] width 65 height 9
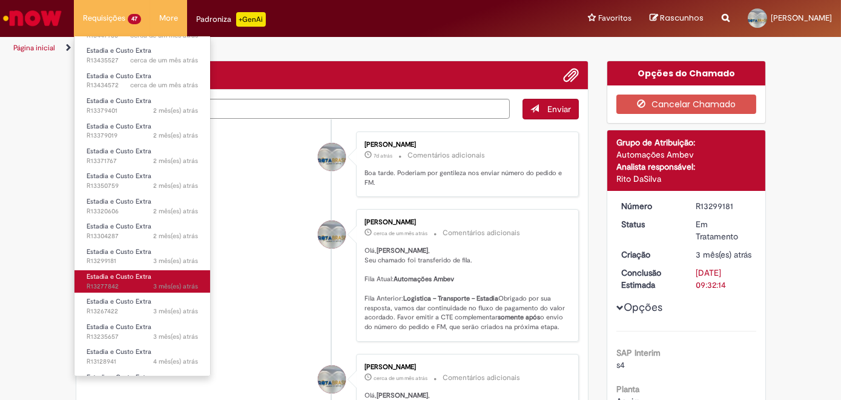
click at [105, 281] on span "3 mês(es) atrás 3 meses atrás R13277842" at bounding box center [142, 286] width 111 height 10
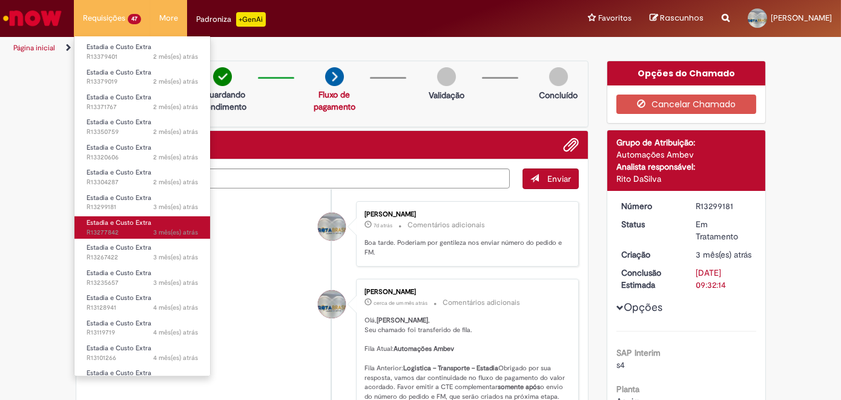
scroll to position [751, 0]
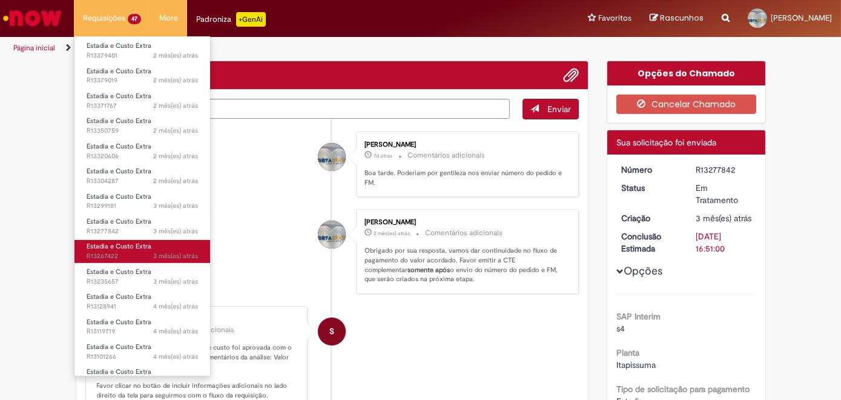
click at [105, 251] on span "3 mês(es) atrás 3 meses atrás R13267422" at bounding box center [142, 256] width 111 height 10
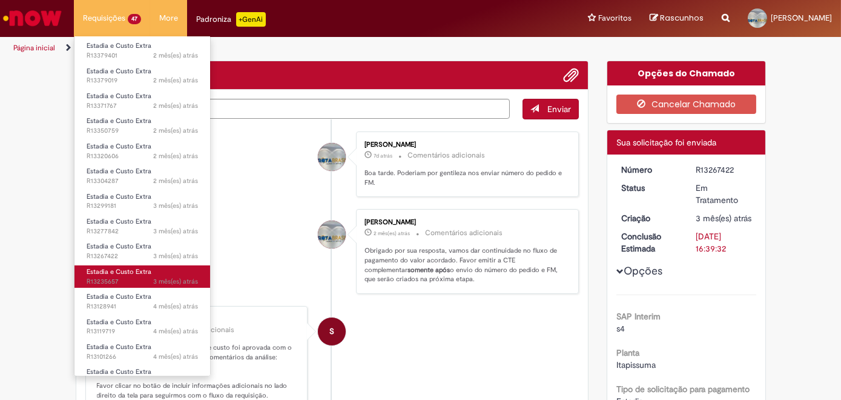
click at [107, 277] on span "3 mês(es) atrás 3 meses atrás R13235657" at bounding box center [142, 282] width 111 height 10
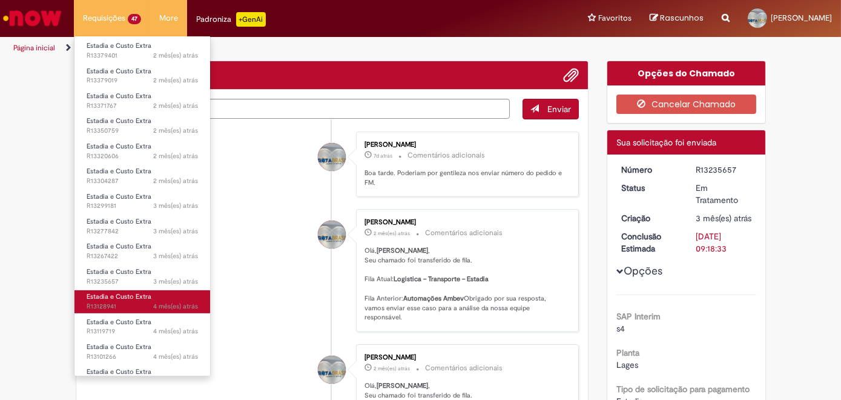
click at [100, 294] on span "Estadia e Custo Extra" at bounding box center [119, 296] width 65 height 9
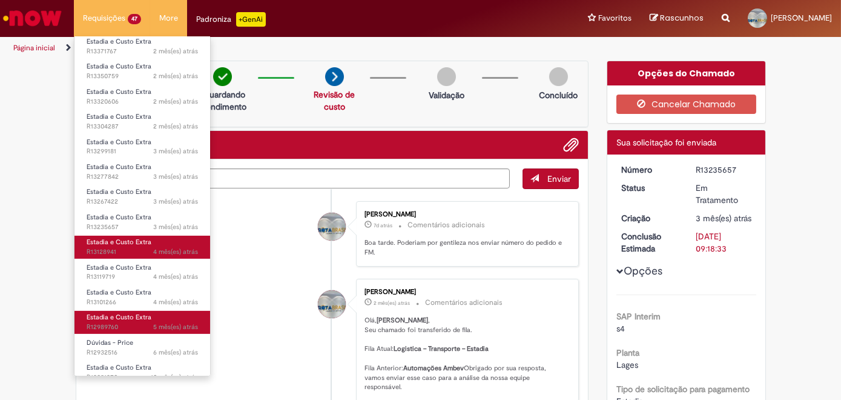
scroll to position [806, 0]
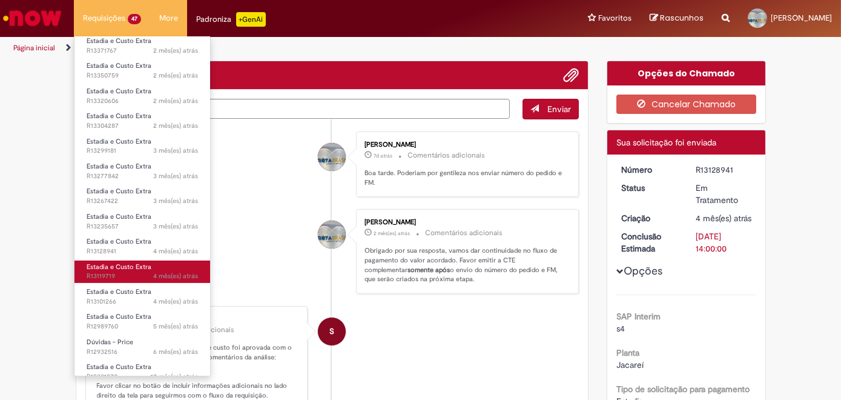
click at [108, 271] on span "4 mês(es) atrás 4 meses atrás R13119719" at bounding box center [142, 276] width 111 height 10
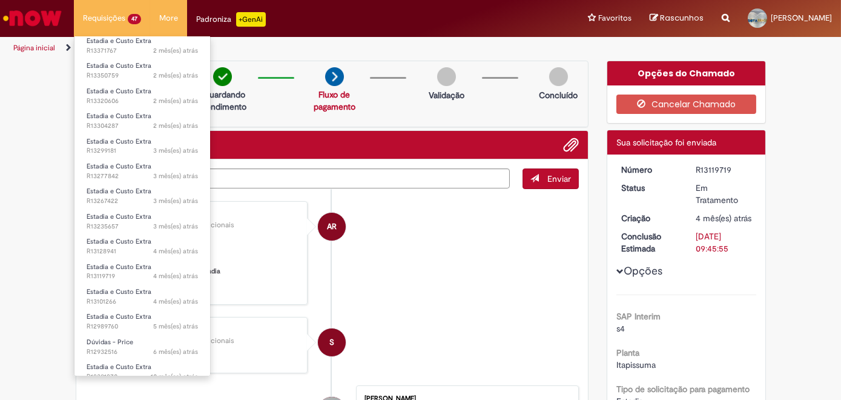
click at [122, 16] on li "Requisições 47 Exibir Todas as Solicitações Estadia e Custo Extra 7h atrás 7 ho…" at bounding box center [112, 18] width 76 height 36
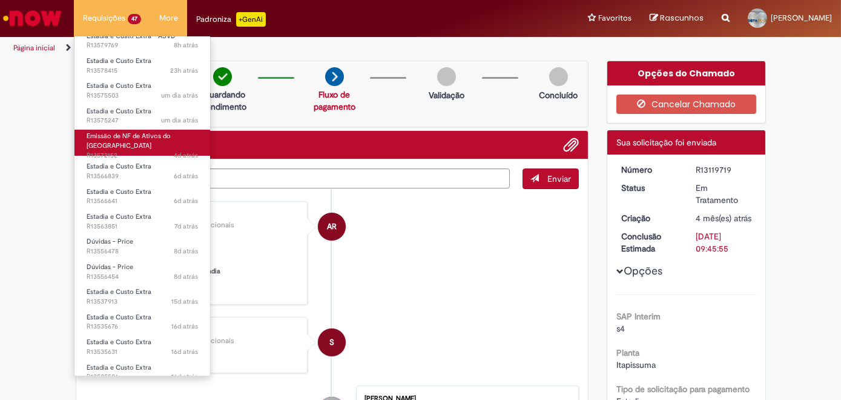
scroll to position [110, 0]
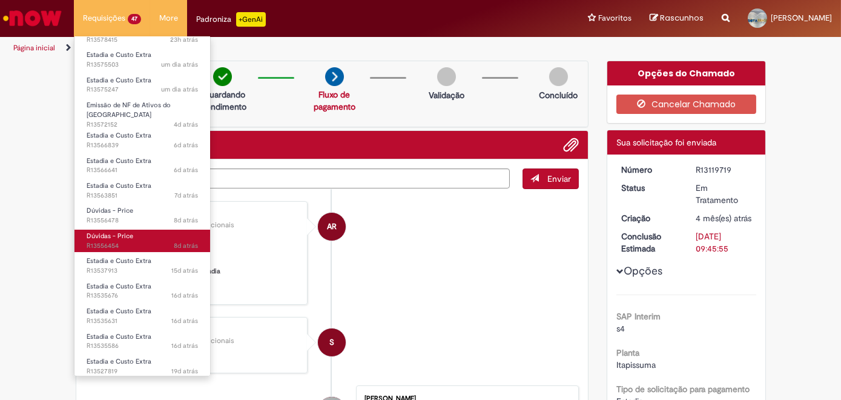
click at [126, 231] on span "Dúvidas - Price" at bounding box center [110, 235] width 47 height 9
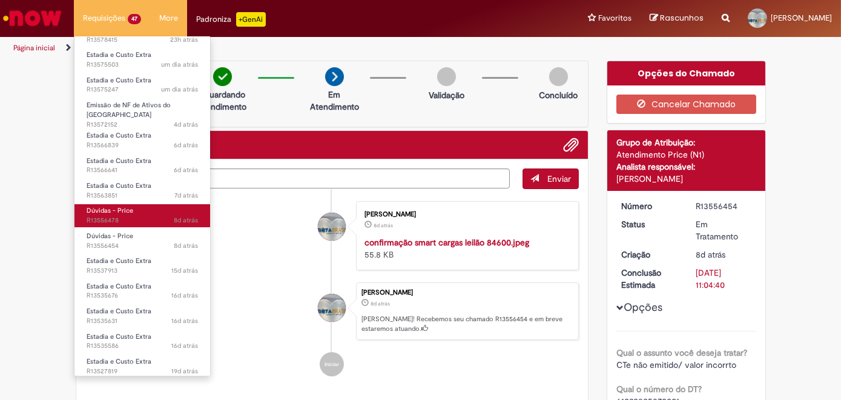
click at [113, 215] on span "8d atrás 8 dias atrás R13556478" at bounding box center [142, 220] width 111 height 10
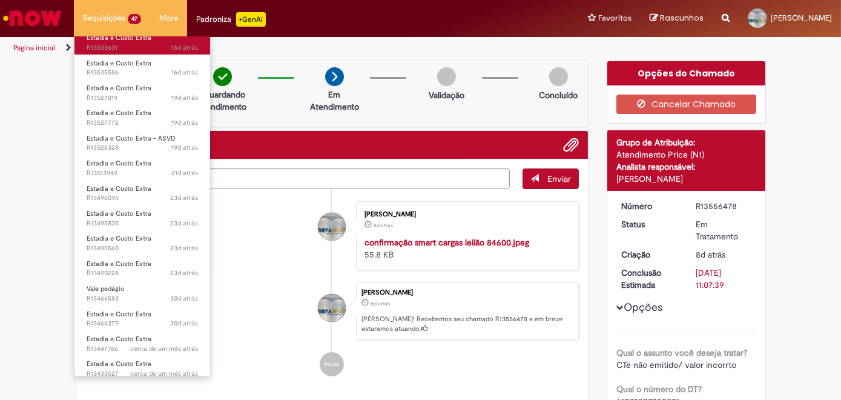
scroll to position [385, 0]
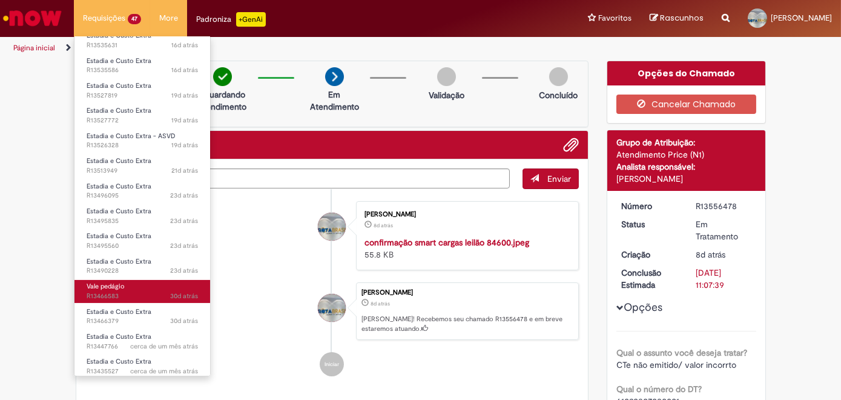
click at [125, 291] on span "30d atrás 30 dias atrás R13466583" at bounding box center [142, 296] width 111 height 10
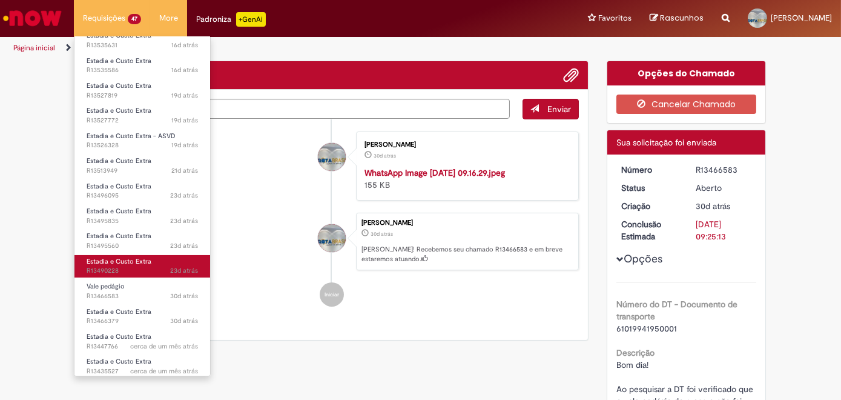
click at [122, 266] on span "23d atrás 23 dias atrás R13490228" at bounding box center [142, 271] width 111 height 10
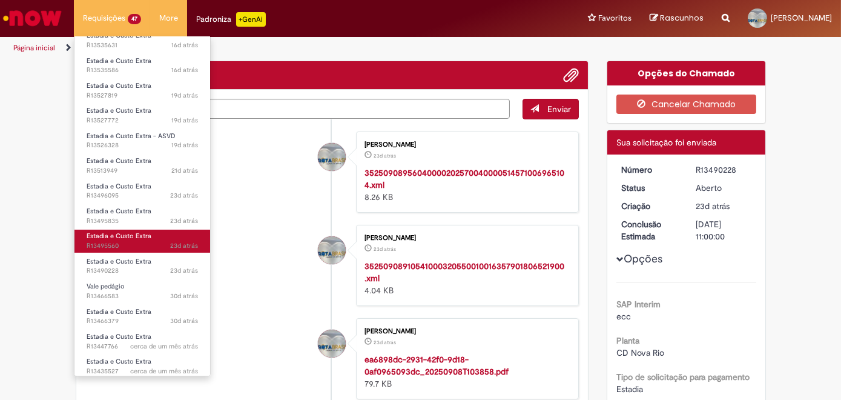
click at [105, 241] on span "23d atrás 23 dias atrás R13495560" at bounding box center [142, 246] width 111 height 10
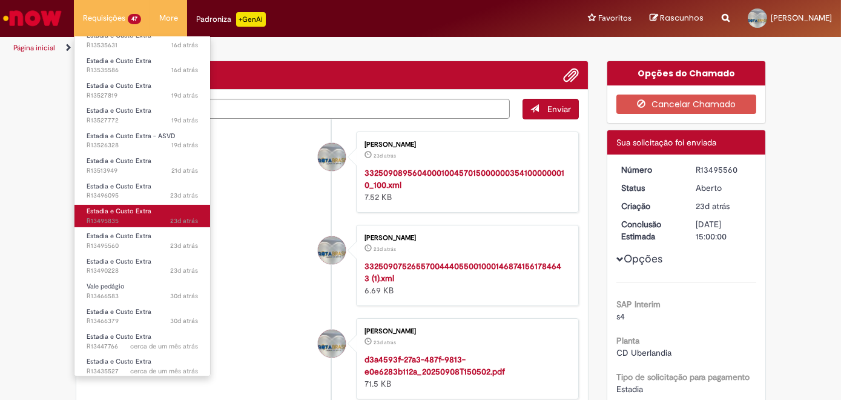
click at [104, 216] on span "23d atrás 23 dias atrás R13495835" at bounding box center [142, 221] width 111 height 10
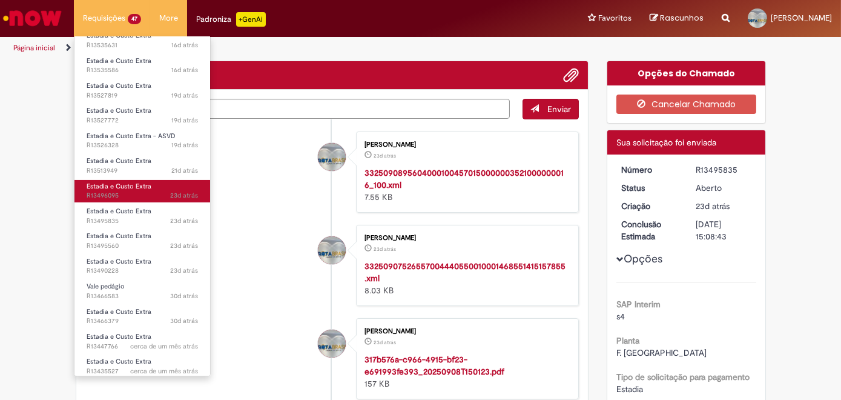
click at [108, 184] on span "Estadia e Custo Extra" at bounding box center [119, 186] width 65 height 9
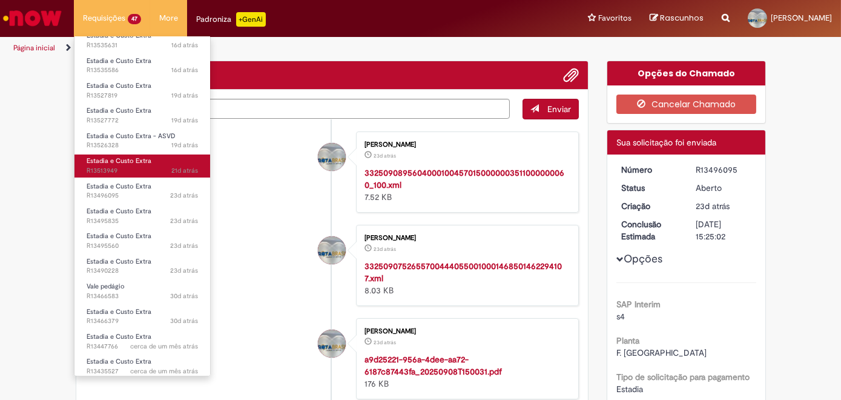
click at [125, 159] on span "Estadia e Custo Extra" at bounding box center [119, 160] width 65 height 9
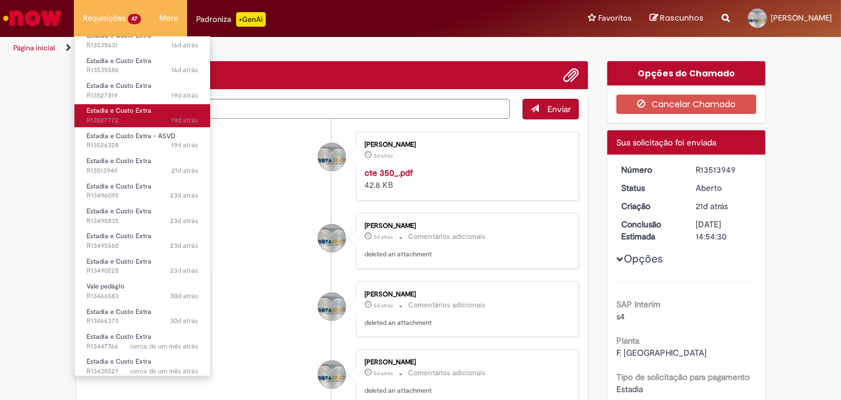
click at [127, 116] on span "19d atrás 19 dias atrás R13527772" at bounding box center [142, 121] width 111 height 10
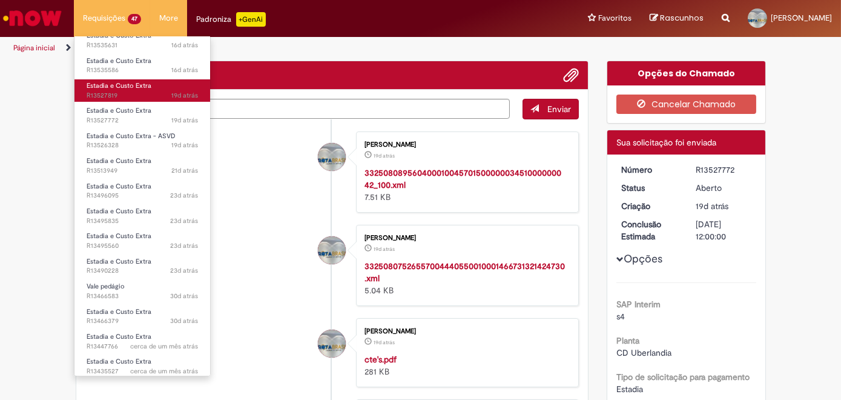
click at [116, 83] on span "Estadia e Custo Extra" at bounding box center [119, 85] width 65 height 9
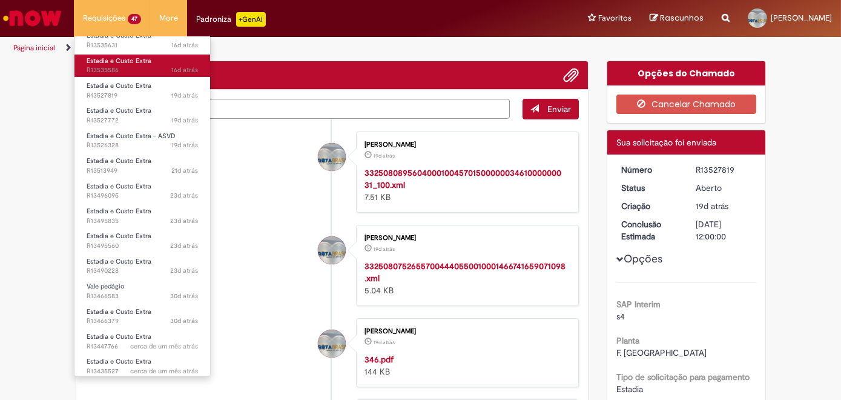
click at [111, 65] on span "16d atrás 16 dias atrás R13535586" at bounding box center [142, 70] width 111 height 10
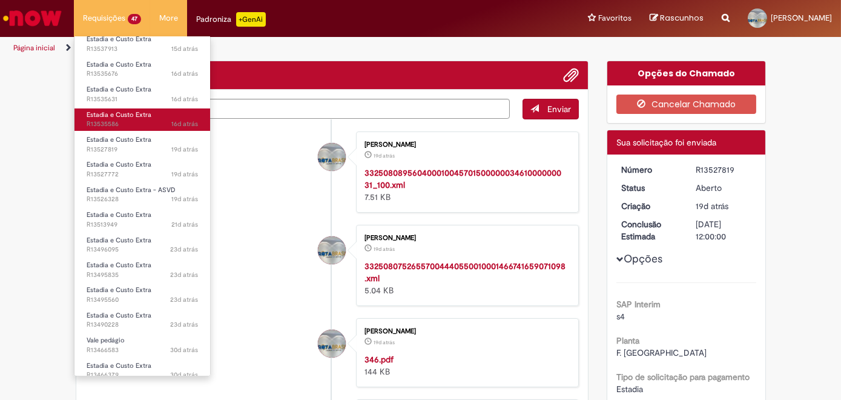
scroll to position [330, 0]
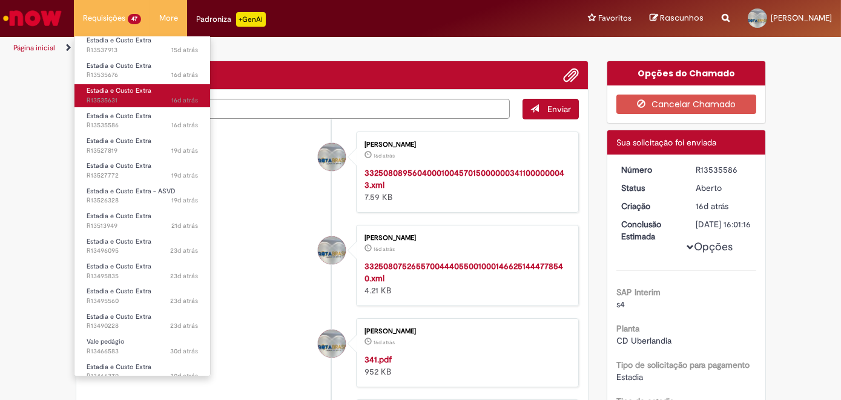
click at [116, 86] on span "Estadia e Custo Extra" at bounding box center [119, 90] width 65 height 9
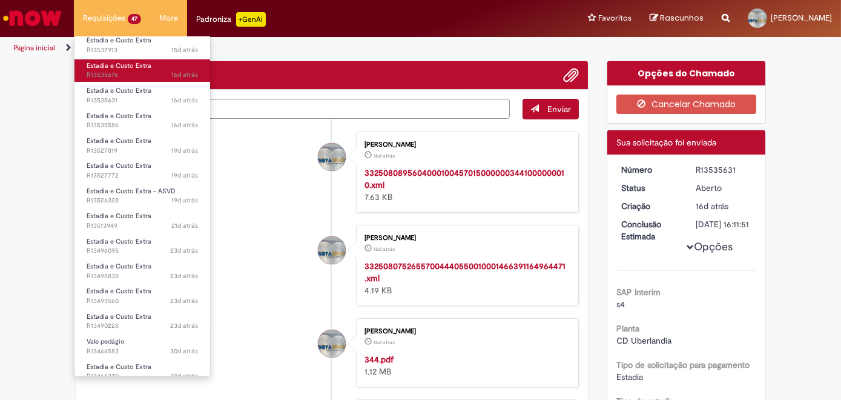
click at [107, 64] on link "Estadia e Custo Extra 16d atrás 16 dias atrás R13535676" at bounding box center [142, 70] width 136 height 22
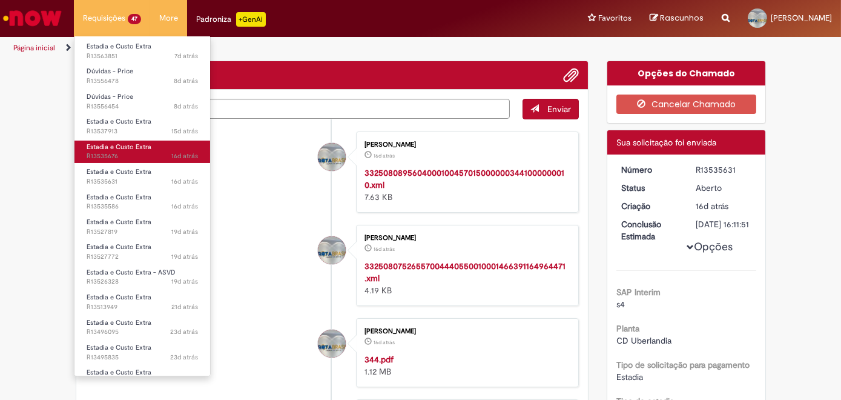
scroll to position [220, 0]
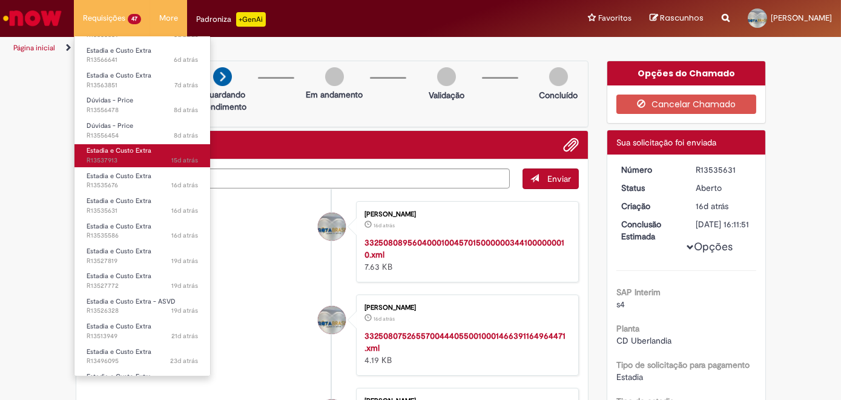
click at [120, 146] on span "Estadia e Custo Extra" at bounding box center [119, 150] width 65 height 9
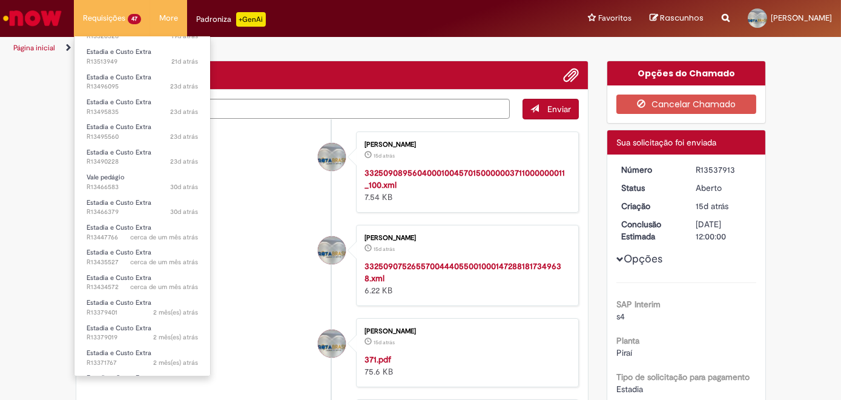
scroll to position [495, 0]
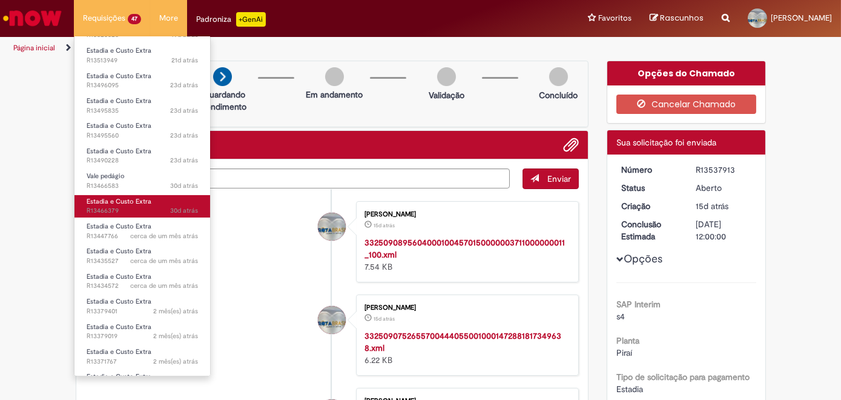
click at [114, 198] on span "Estadia e Custo Extra" at bounding box center [119, 201] width 65 height 9
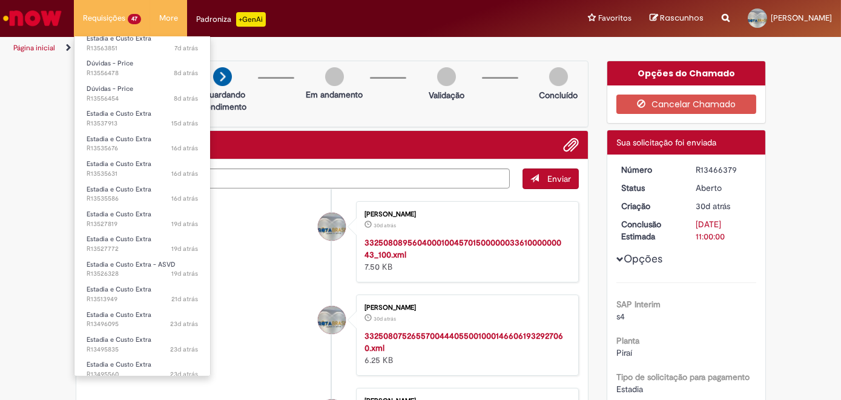
scroll to position [255, 0]
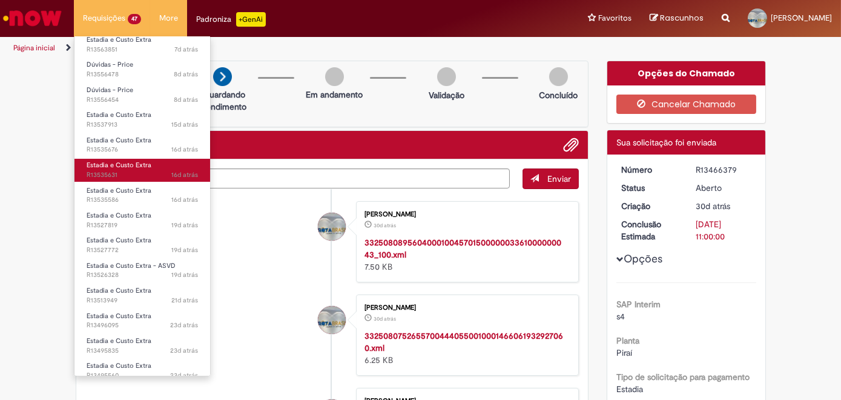
click at [111, 171] on span "16d atrás 16 dias atrás R13535631" at bounding box center [142, 175] width 111 height 10
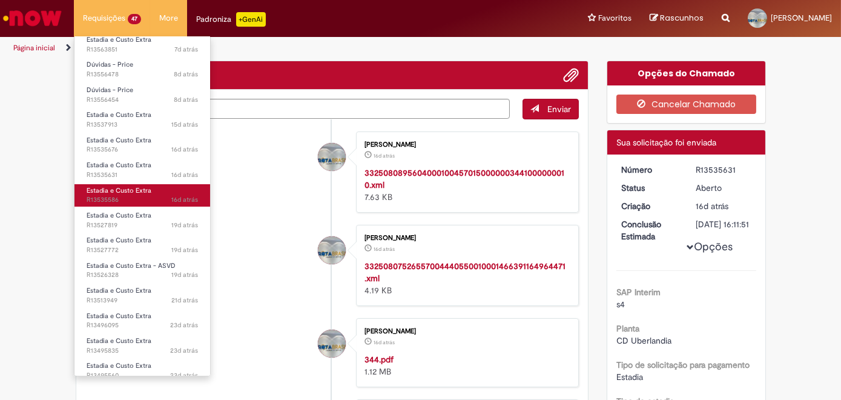
click at [105, 186] on span "Estadia e Custo Extra" at bounding box center [119, 190] width 65 height 9
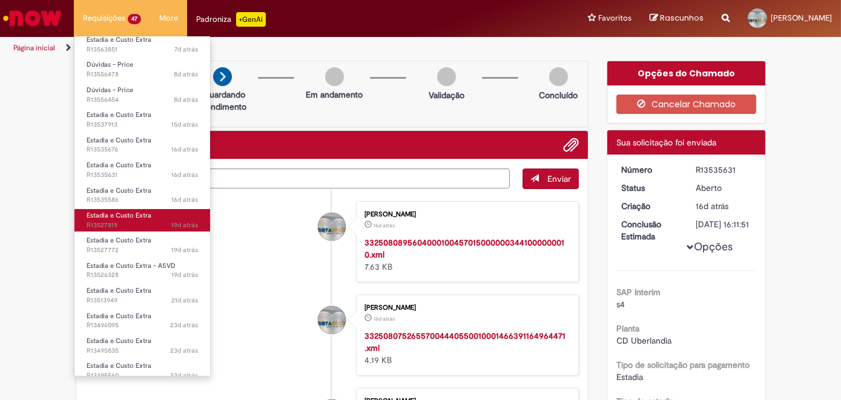
click at [106, 213] on span "Estadia e Custo Extra" at bounding box center [119, 215] width 65 height 9
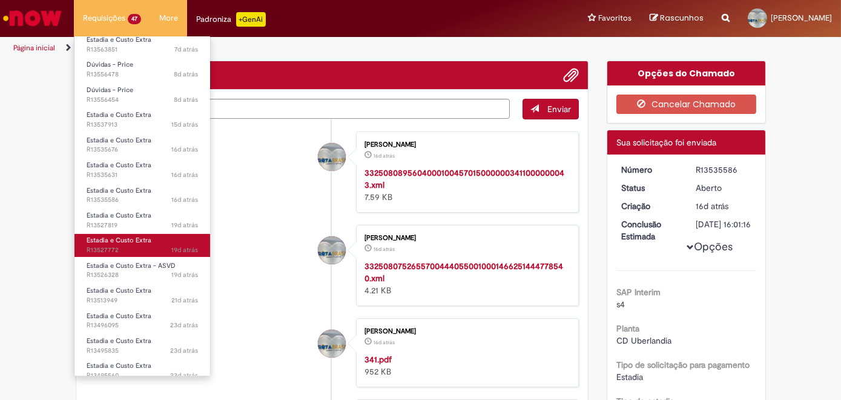
click at [108, 237] on span "Estadia e Custo Extra" at bounding box center [119, 239] width 65 height 9
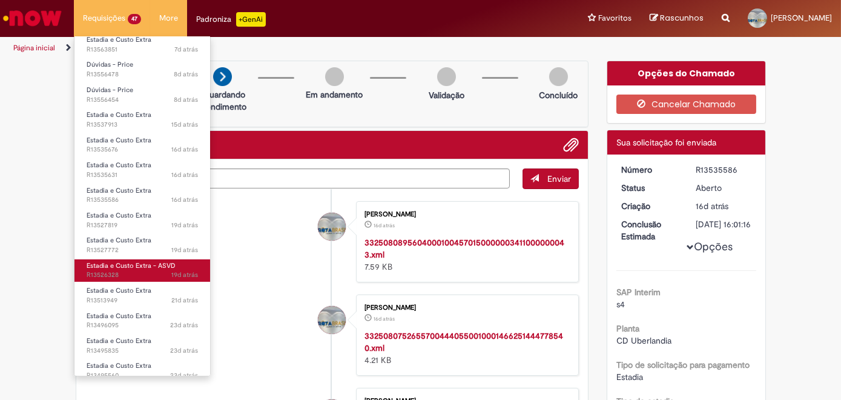
click at [107, 261] on span "Estadia e Custo Extra - ASVD" at bounding box center [131, 265] width 89 height 9
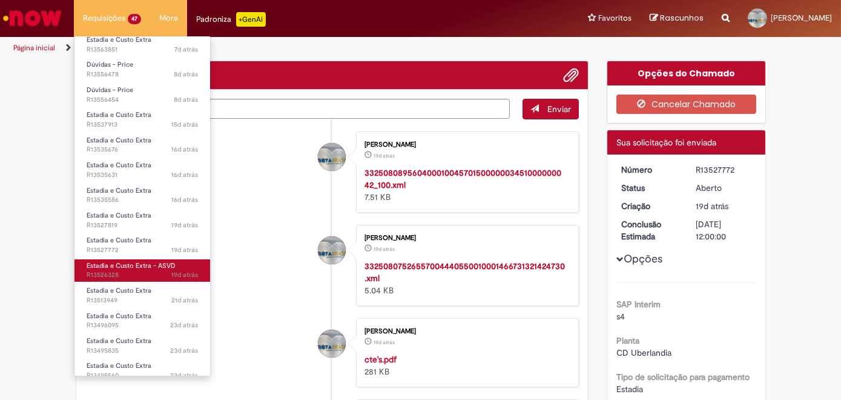
click at [113, 270] on span "19d atrás 19 dias atrás R13526328" at bounding box center [142, 275] width 111 height 10
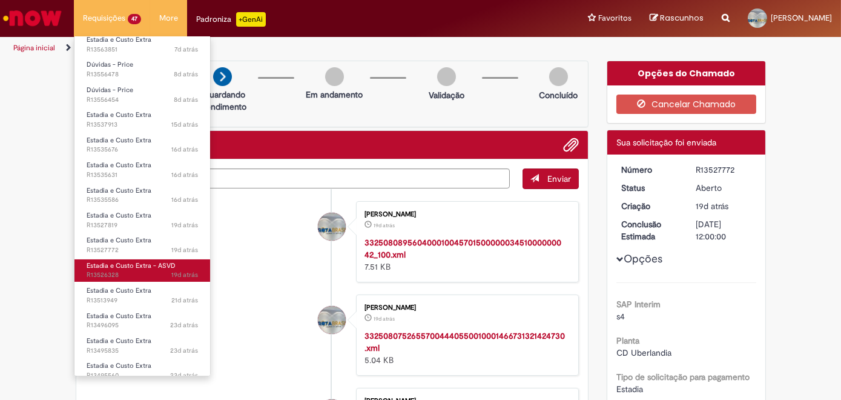
click at [130, 270] on span "19d atrás 19 dias atrás R13526328" at bounding box center [142, 275] width 111 height 10
click at [100, 261] on span "Estadia e Custo Extra - ASVD" at bounding box center [131, 265] width 89 height 9
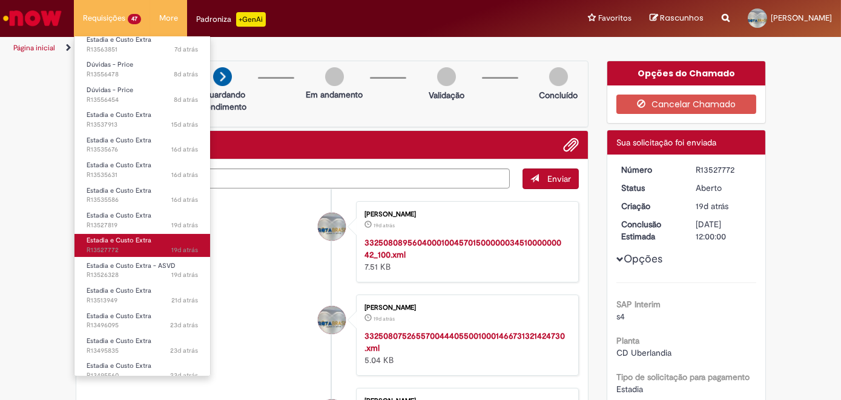
click at [104, 235] on span "Estadia e Custo Extra" at bounding box center [119, 239] width 65 height 9
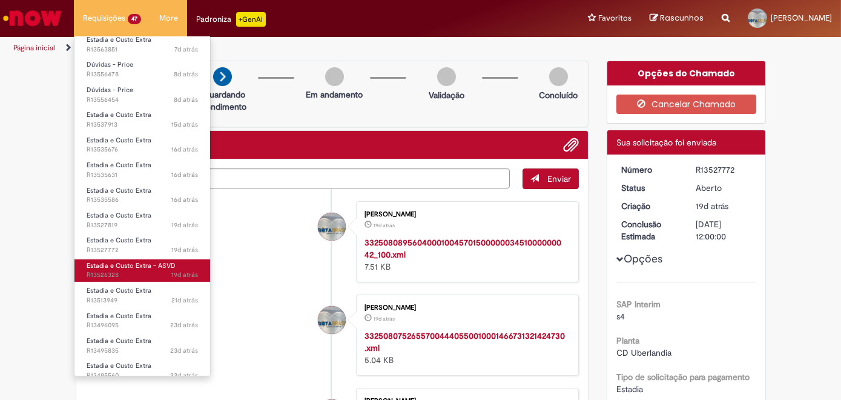
click at [105, 261] on span "Estadia e Custo Extra - ASVD" at bounding box center [131, 265] width 89 height 9
